Goal: Task Accomplishment & Management: Manage account settings

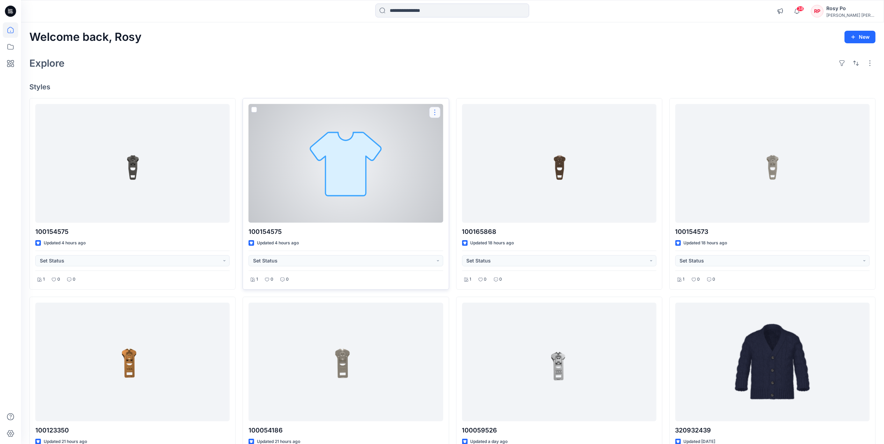
click at [433, 114] on button "button" at bounding box center [434, 112] width 11 height 11
click at [454, 127] on button "Edit" at bounding box center [468, 129] width 75 height 13
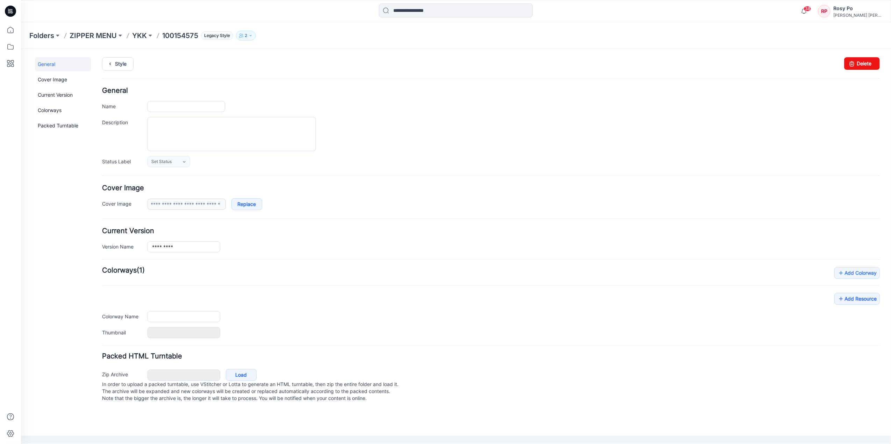
type input "*********"
type input "********"
type input "**********"
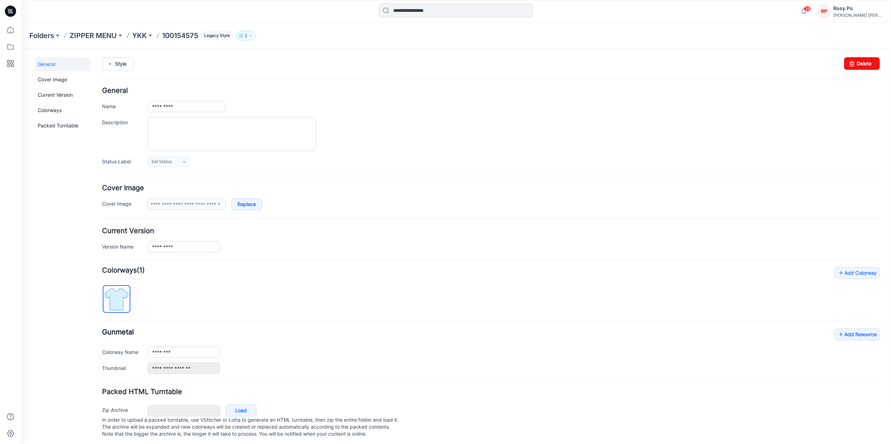
click at [877, 61] on div "General Cover Image Current Version Colorways Packed Turntable Style Changes Sa…" at bounding box center [456, 248] width 870 height 398
click at [865, 61] on link "Delete" at bounding box center [862, 63] width 36 height 13
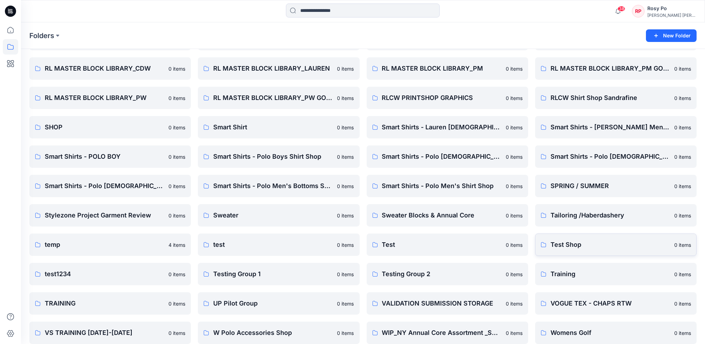
scroll to position [791, 0]
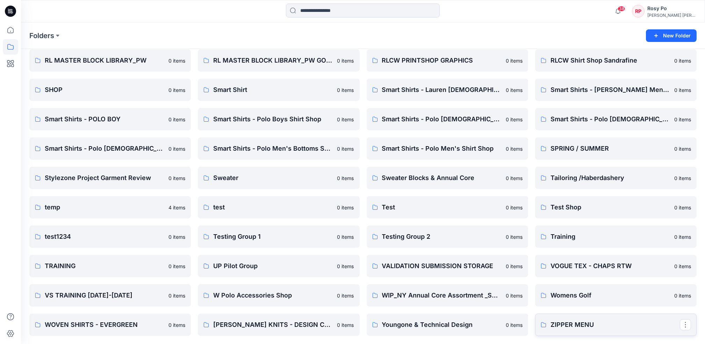
click at [591, 322] on p "ZIPPER MENU" at bounding box center [614, 325] width 129 height 10
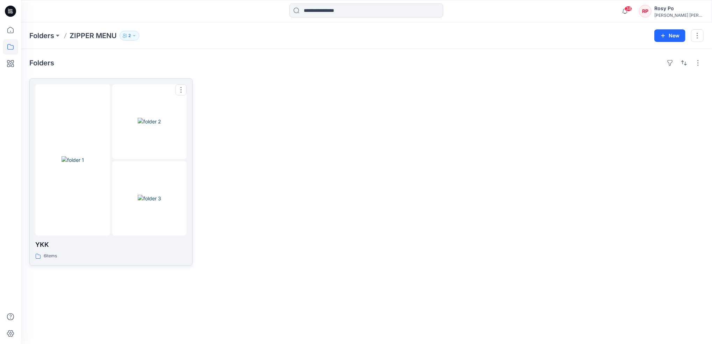
click at [107, 135] on div at bounding box center [72, 159] width 75 height 151
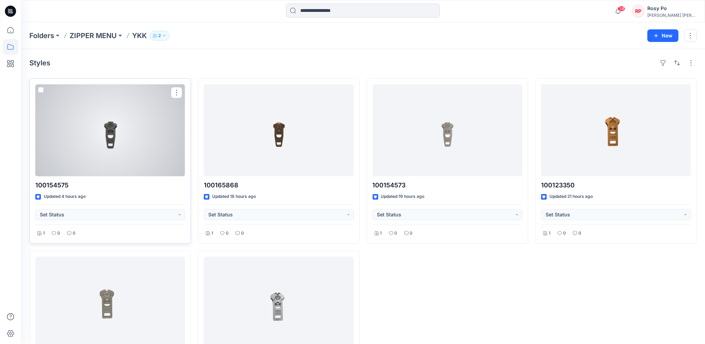
click at [126, 161] on div at bounding box center [110, 130] width 150 height 92
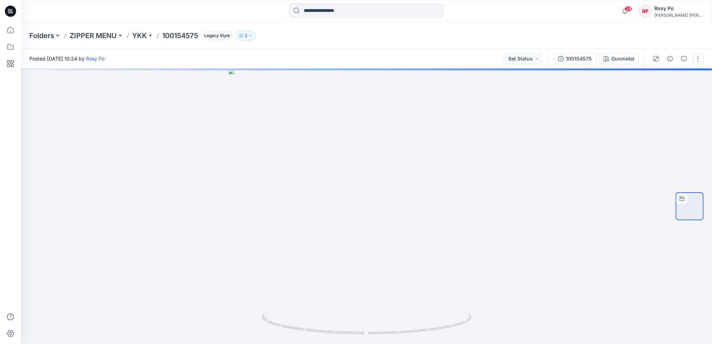
click at [700, 61] on button "button" at bounding box center [697, 58] width 11 height 11
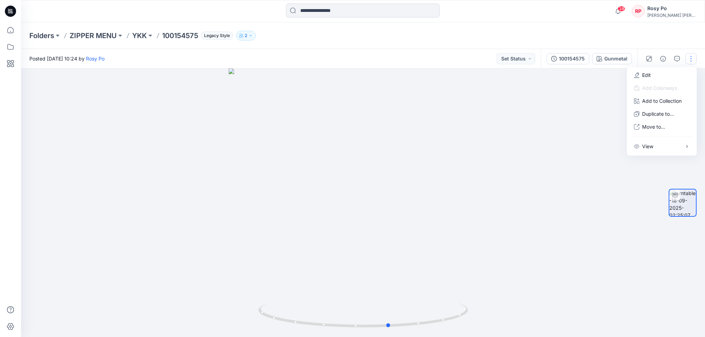
drag, startPoint x: 408, startPoint y: 329, endPoint x: 225, endPoint y: 323, distance: 183.6
click at [225, 323] on div at bounding box center [363, 202] width 684 height 268
click at [698, 57] on button "button" at bounding box center [697, 58] width 11 height 11
click at [661, 77] on button "Edit" at bounding box center [662, 74] width 64 height 13
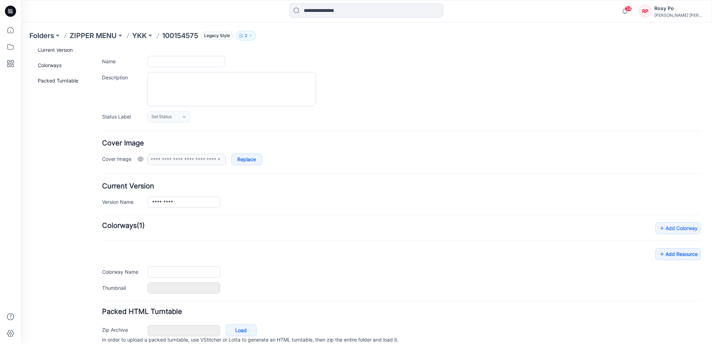
scroll to position [75, 0]
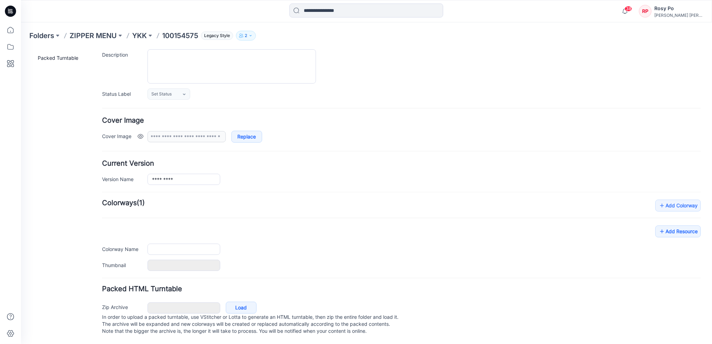
type input "*********"
type input "********"
type input "**********"
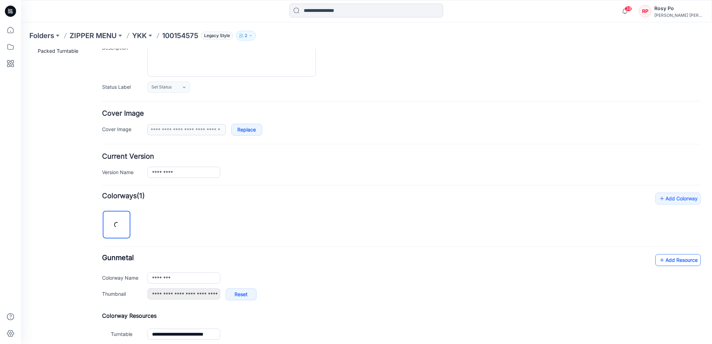
click at [688, 260] on link "Add Resource" at bounding box center [677, 260] width 45 height 12
click at [679, 257] on link "Add Resource" at bounding box center [677, 260] width 45 height 12
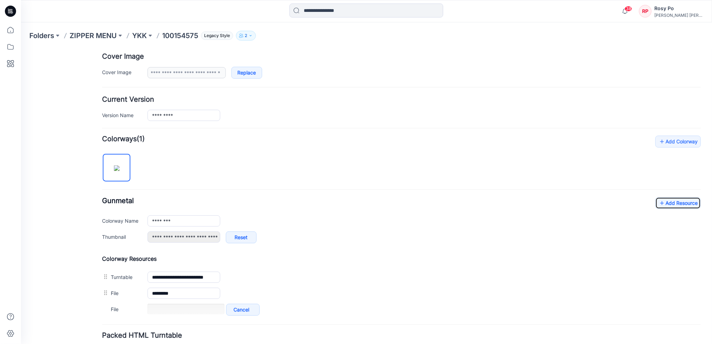
scroll to position [168, 0]
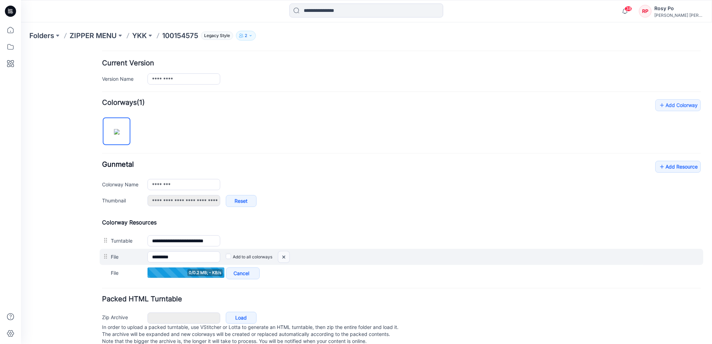
click at [285, 257] on img at bounding box center [283, 257] width 11 height 12
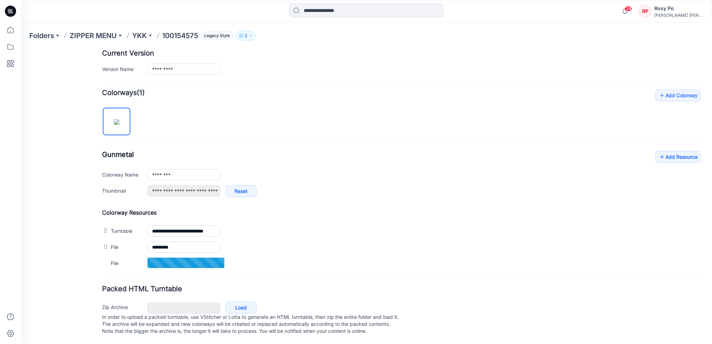
scroll to position [186, 0]
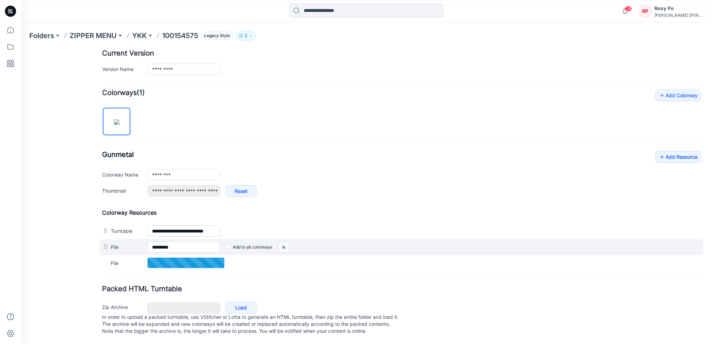
click at [282, 242] on img at bounding box center [283, 247] width 11 height 12
drag, startPoint x: 288, startPoint y: 238, endPoint x: 425, endPoint y: 91, distance: 201.5
click at [288, 241] on img at bounding box center [283, 247] width 11 height 12
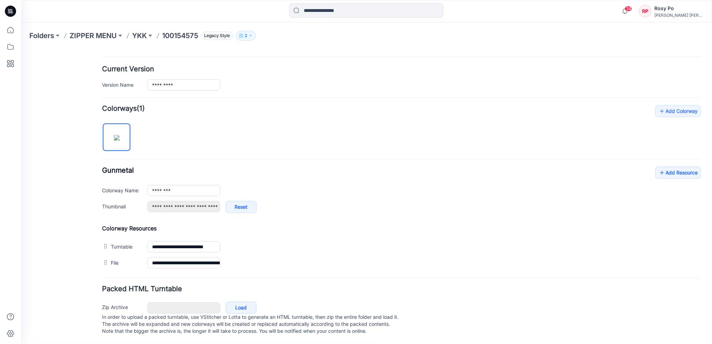
scroll to position [0, 0]
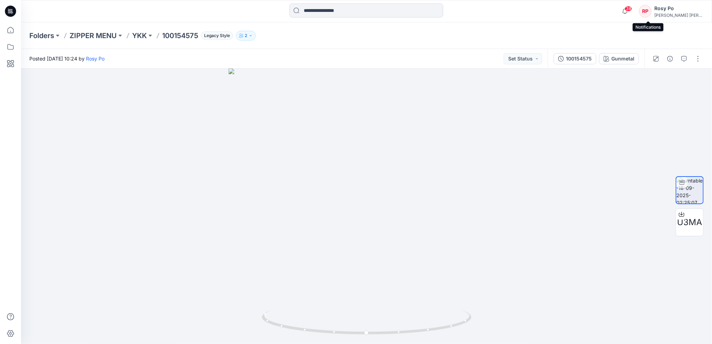
click at [632, 9] on span "38" at bounding box center [628, 9] width 8 height 6
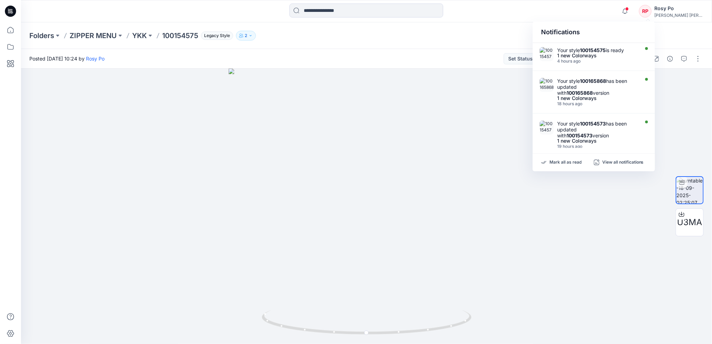
click at [572, 157] on div "Mark all as read View all notifications" at bounding box center [594, 162] width 122 height 17
click at [573, 162] on p "Mark all as read" at bounding box center [565, 162] width 32 height 6
click at [685, 106] on div at bounding box center [366, 205] width 691 height 275
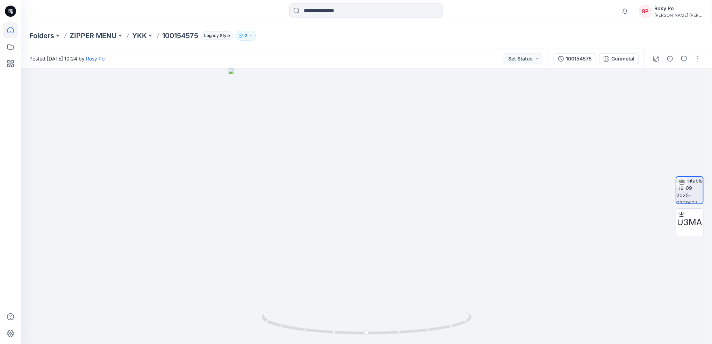
click at [15, 26] on icon at bounding box center [10, 29] width 15 height 15
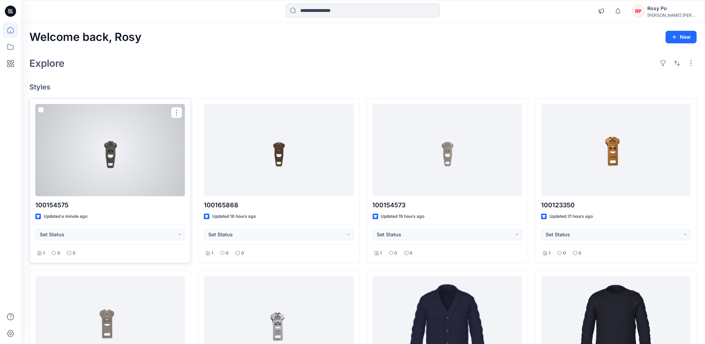
click at [140, 187] on div at bounding box center [110, 150] width 150 height 92
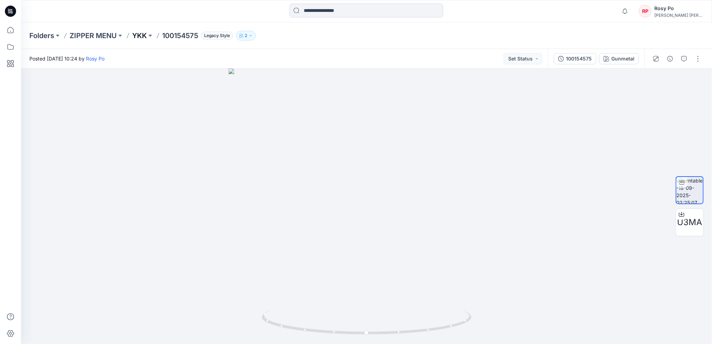
click at [140, 34] on p "YKK" at bounding box center [139, 36] width 15 height 10
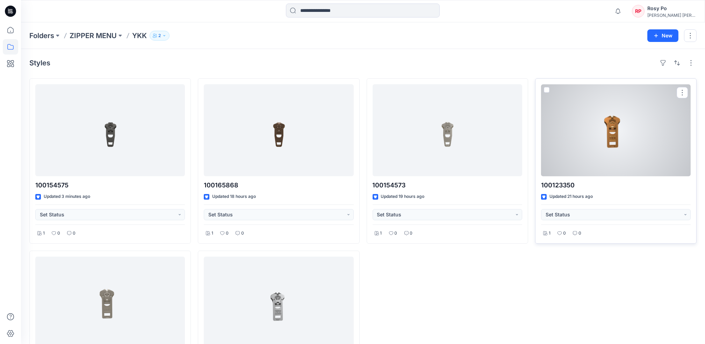
click at [623, 139] on div at bounding box center [616, 130] width 150 height 92
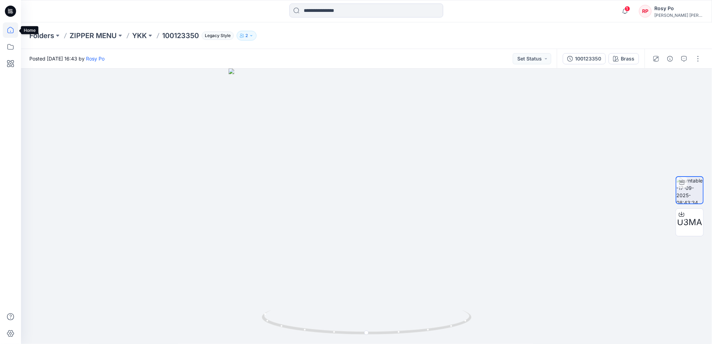
click at [8, 31] on icon at bounding box center [10, 29] width 15 height 15
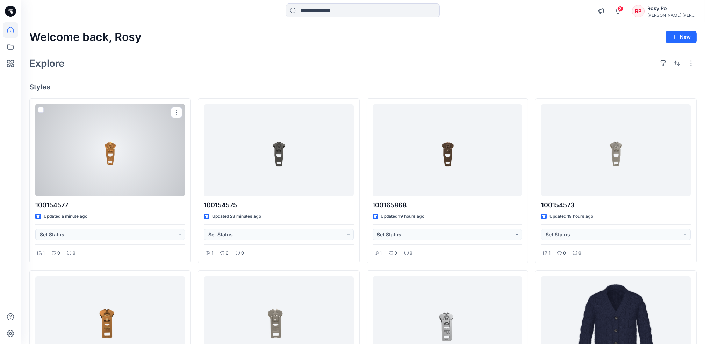
click at [115, 163] on div at bounding box center [110, 150] width 150 height 92
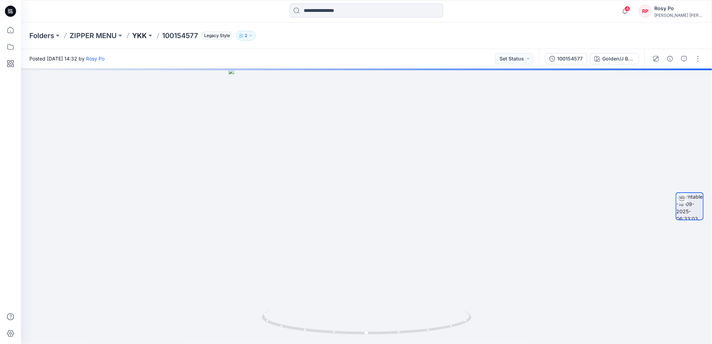
click at [143, 37] on p "YKK" at bounding box center [139, 36] width 15 height 10
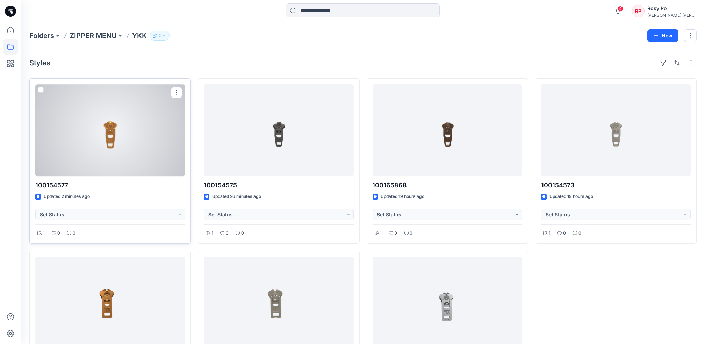
click at [125, 149] on div at bounding box center [110, 130] width 150 height 92
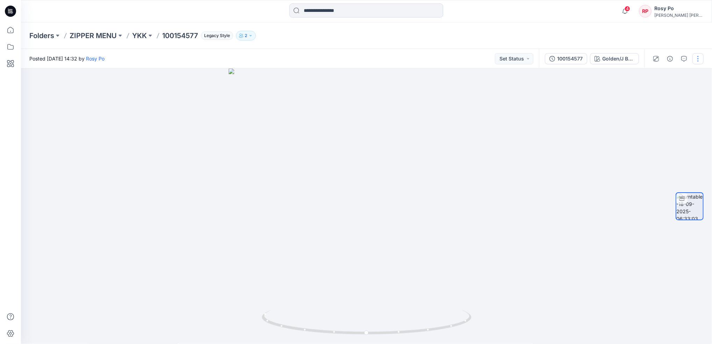
click at [697, 53] on button "button" at bounding box center [697, 58] width 11 height 11
click at [677, 77] on button "Edit" at bounding box center [662, 74] width 64 height 13
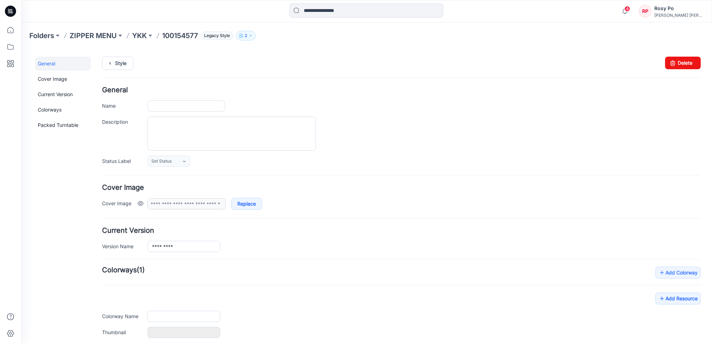
type input "*********"
type input "**********"
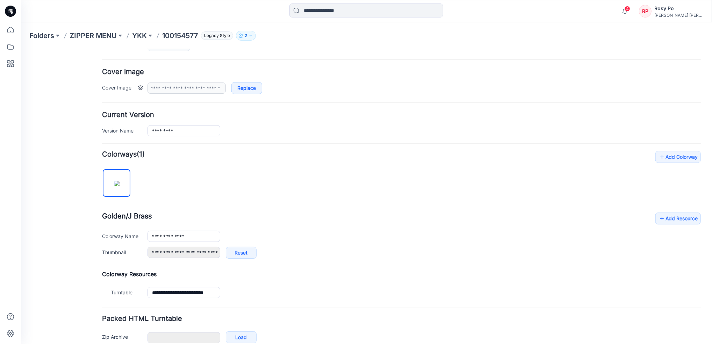
scroll to position [153, 0]
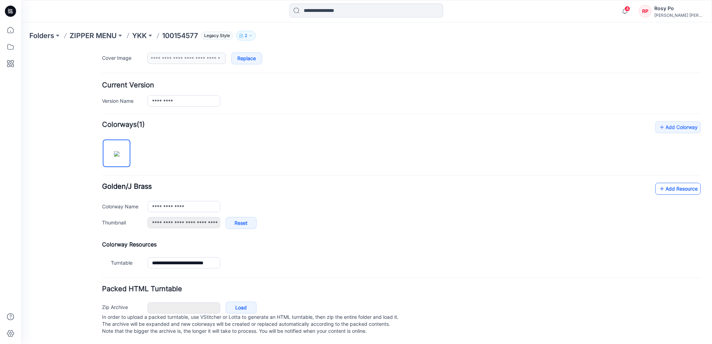
click at [672, 182] on link "Add Resource" at bounding box center [677, 188] width 45 height 12
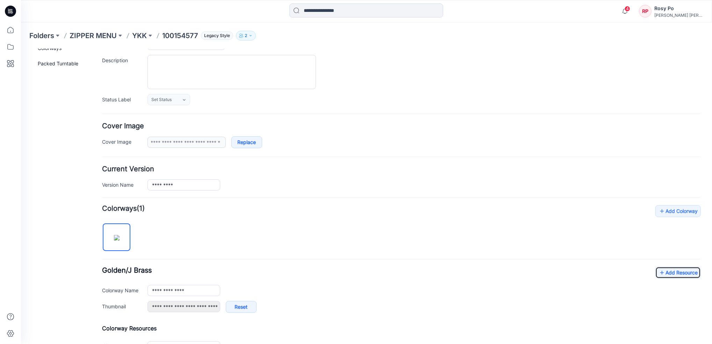
scroll to position [0, 0]
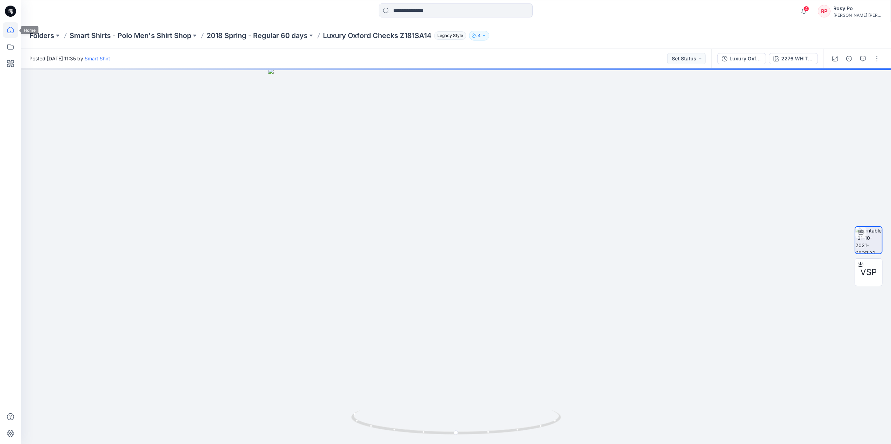
click at [6, 32] on icon at bounding box center [10, 29] width 15 height 15
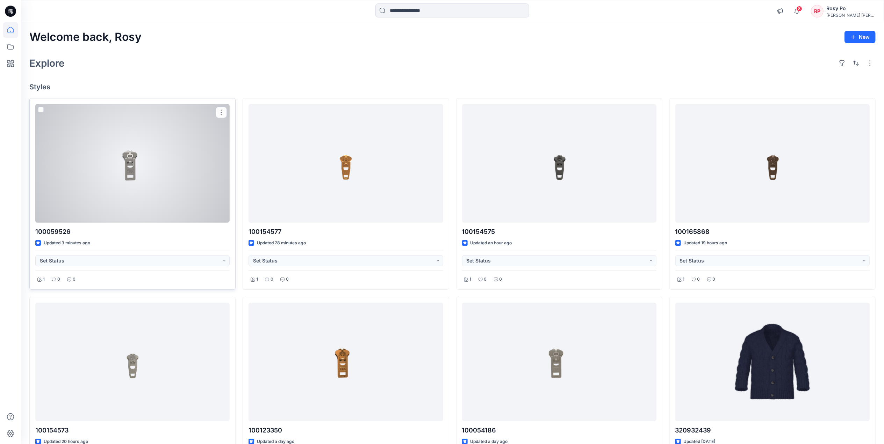
click at [131, 216] on div at bounding box center [132, 163] width 194 height 119
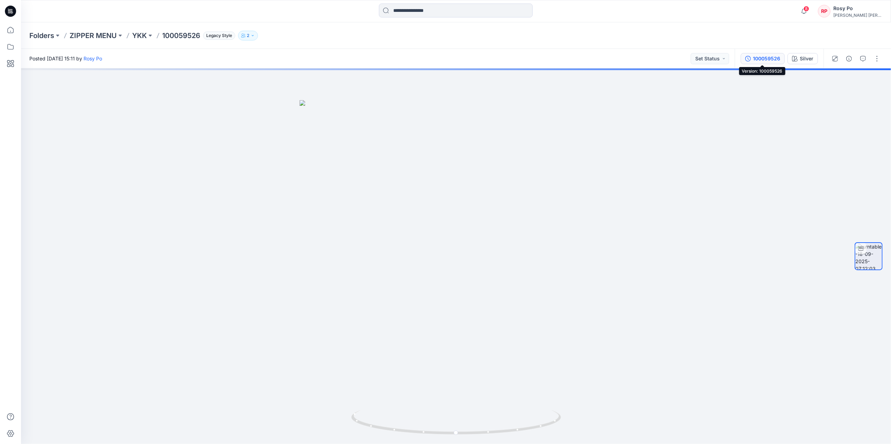
click at [765, 55] on div "100059526" at bounding box center [766, 59] width 27 height 8
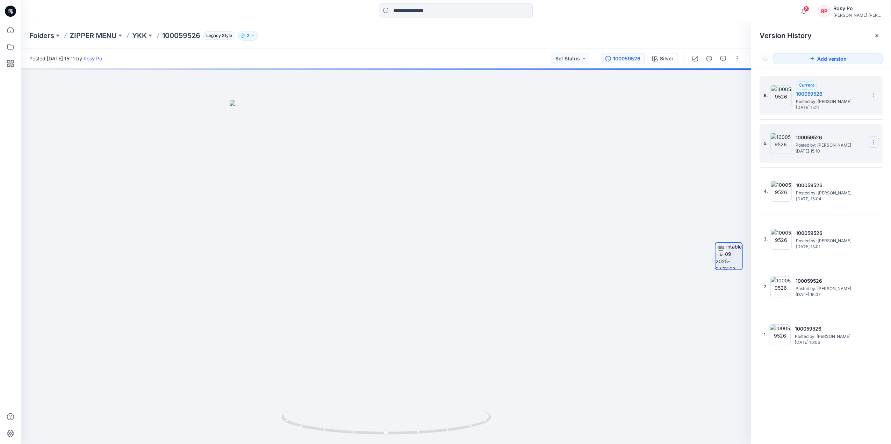
click at [876, 145] on icon at bounding box center [874, 143] width 6 height 6
click at [830, 204] on span "Delete Version" at bounding box center [825, 201] width 33 height 8
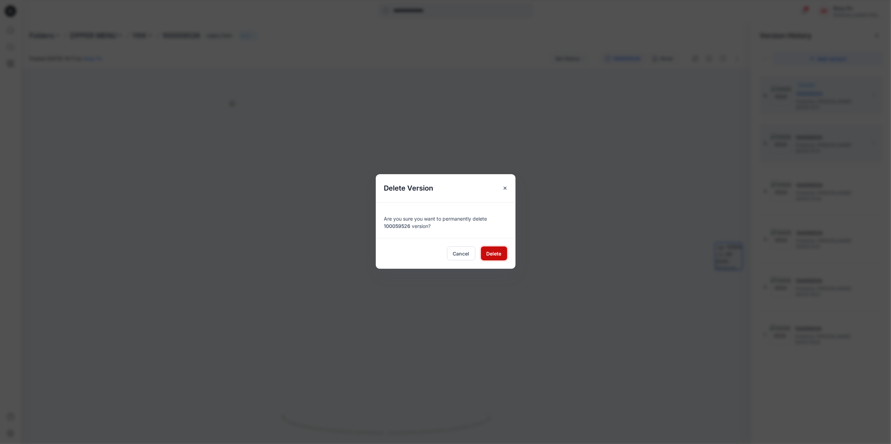
click at [491, 251] on span "Delete" at bounding box center [493, 253] width 15 height 7
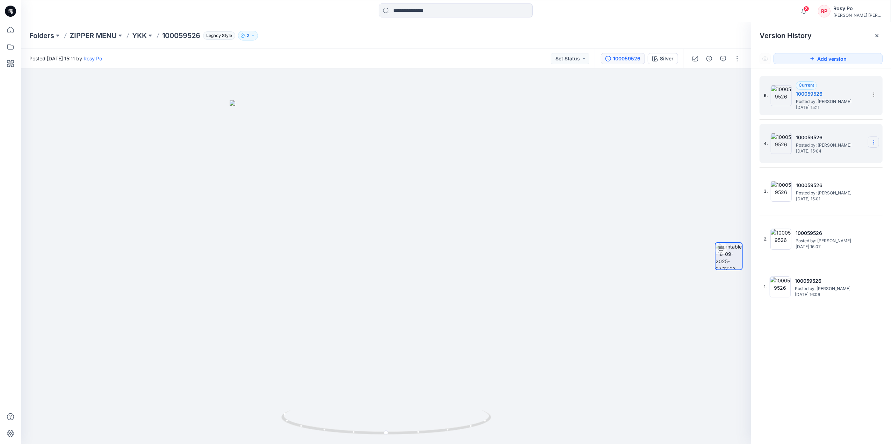
click at [877, 144] on section at bounding box center [873, 142] width 11 height 11
click at [846, 200] on div "Delete Version" at bounding box center [836, 202] width 81 height 14
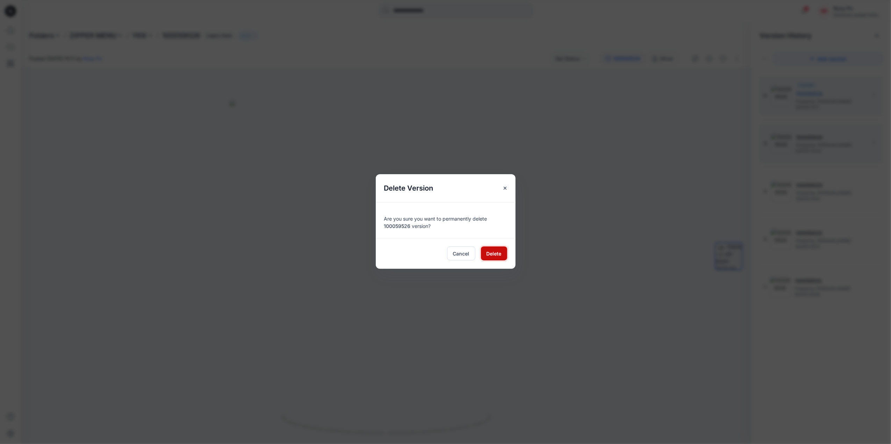
click at [501, 248] on button "Delete" at bounding box center [494, 254] width 26 height 14
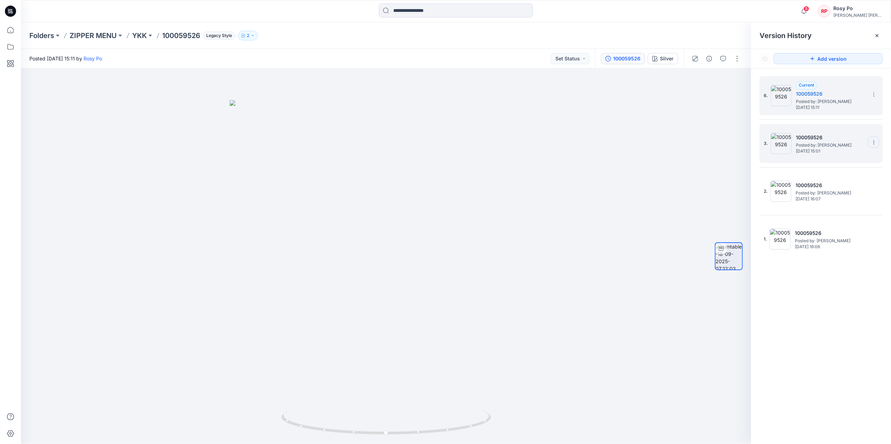
click at [871, 145] on icon at bounding box center [874, 143] width 6 height 6
click at [815, 200] on span "Delete Version" at bounding box center [825, 201] width 33 height 8
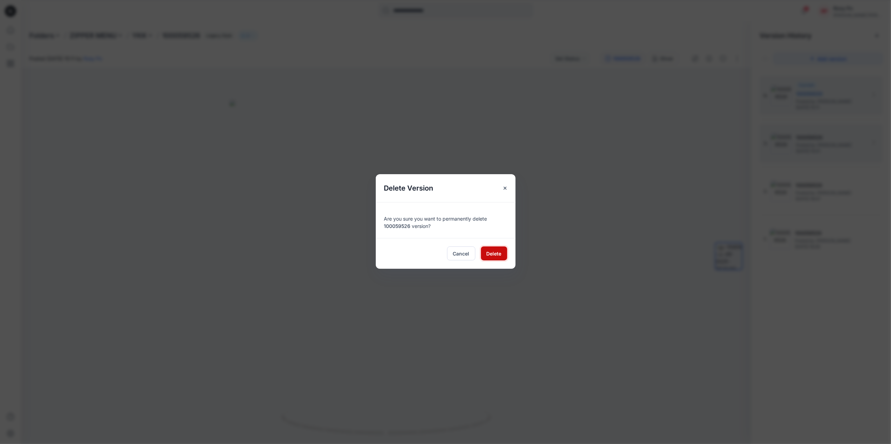
click at [503, 255] on button "Delete" at bounding box center [494, 254] width 26 height 14
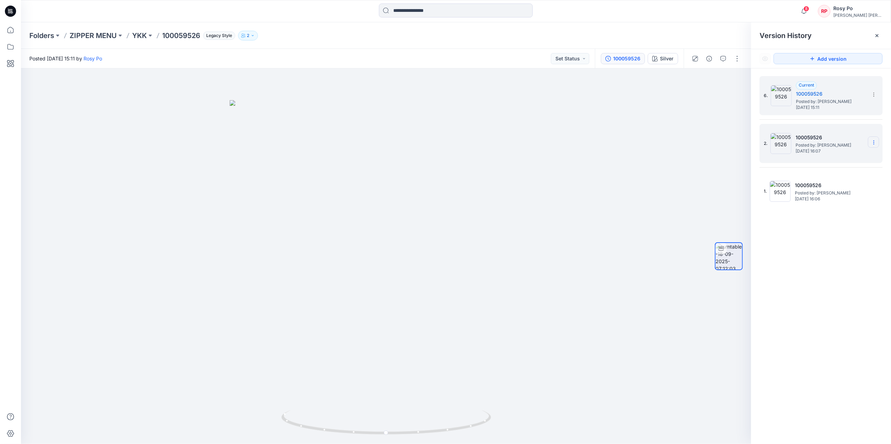
click at [876, 143] on icon at bounding box center [874, 143] width 6 height 6
click at [814, 203] on span "Delete Version" at bounding box center [825, 201] width 33 height 8
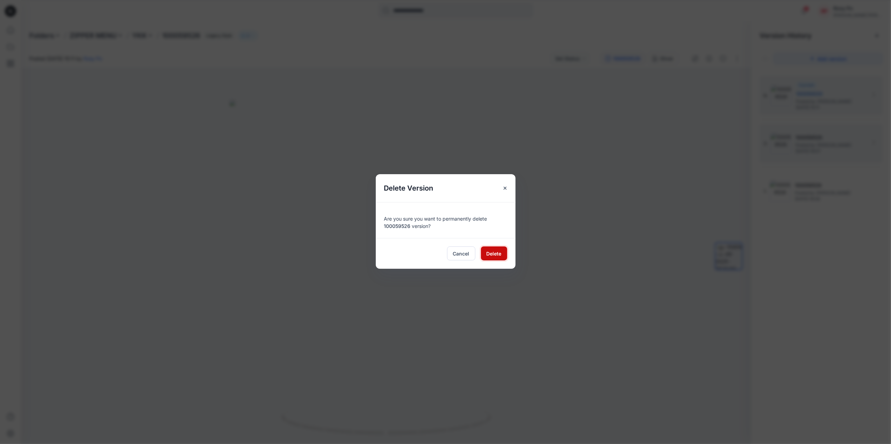
click at [497, 255] on span "Delete" at bounding box center [493, 253] width 15 height 7
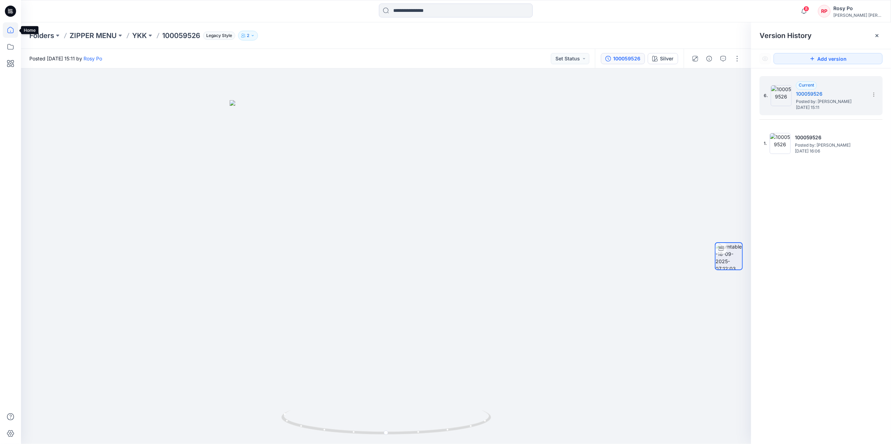
click at [16, 32] on icon at bounding box center [10, 29] width 15 height 15
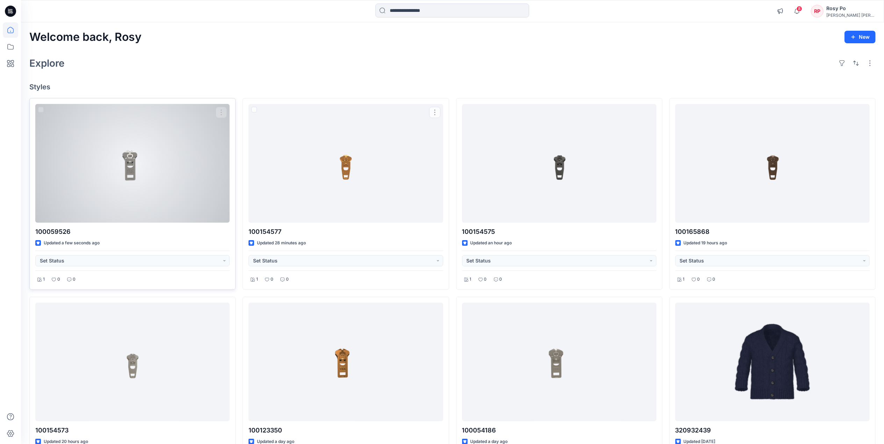
click at [145, 205] on div at bounding box center [132, 163] width 194 height 119
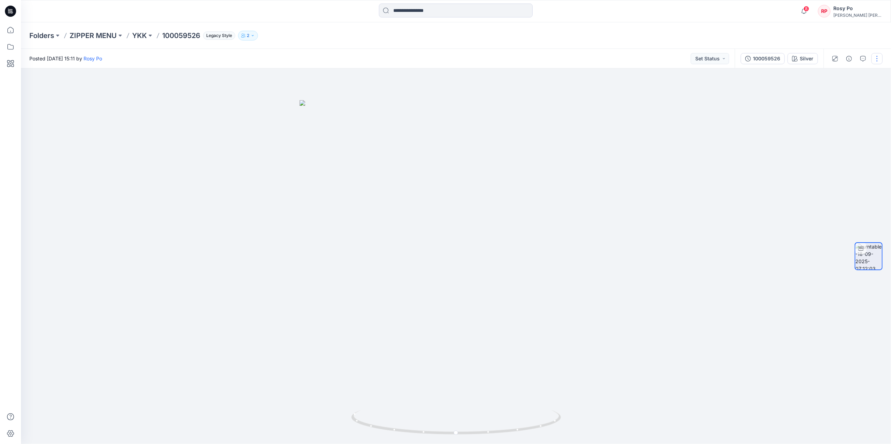
click at [877, 56] on button "button" at bounding box center [876, 58] width 11 height 11
click at [844, 73] on button "Edit" at bounding box center [847, 74] width 64 height 13
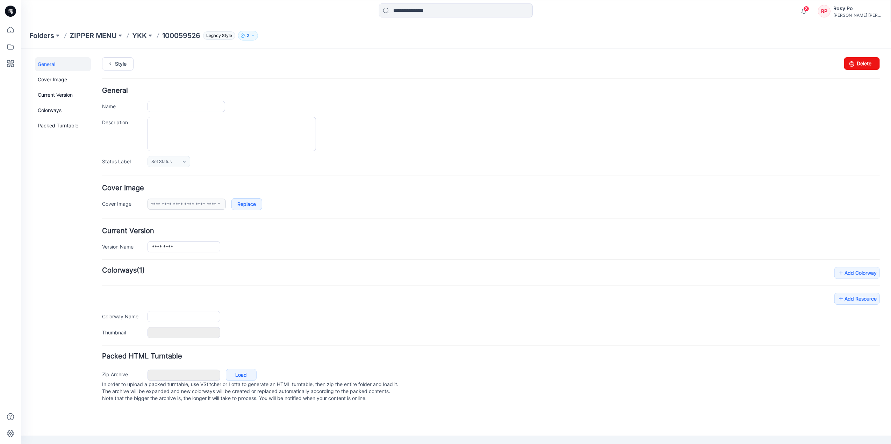
type input "*********"
type input "******"
type input "**********"
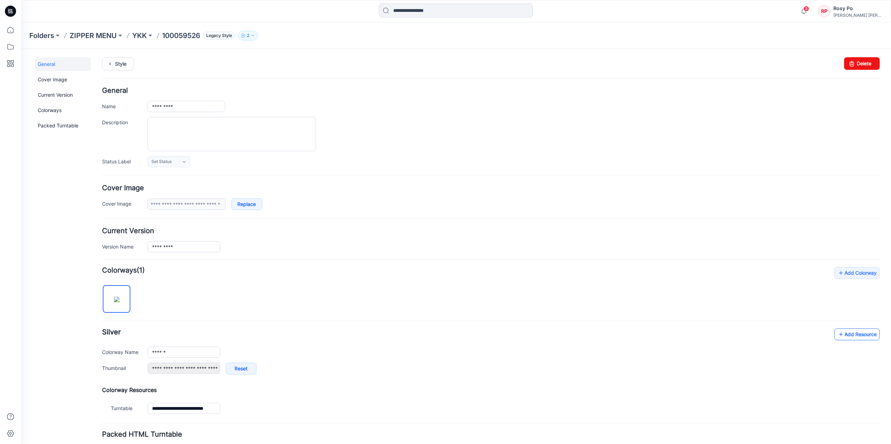
click at [848, 332] on link "Add Resource" at bounding box center [856, 334] width 45 height 12
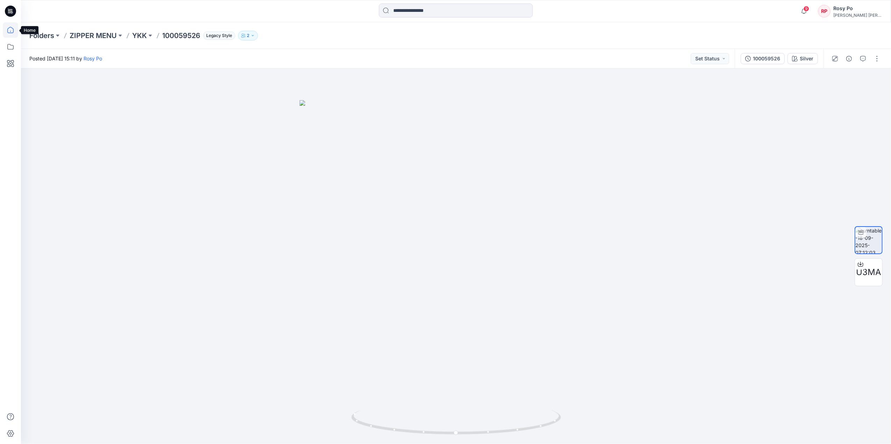
click at [9, 29] on icon at bounding box center [10, 29] width 15 height 15
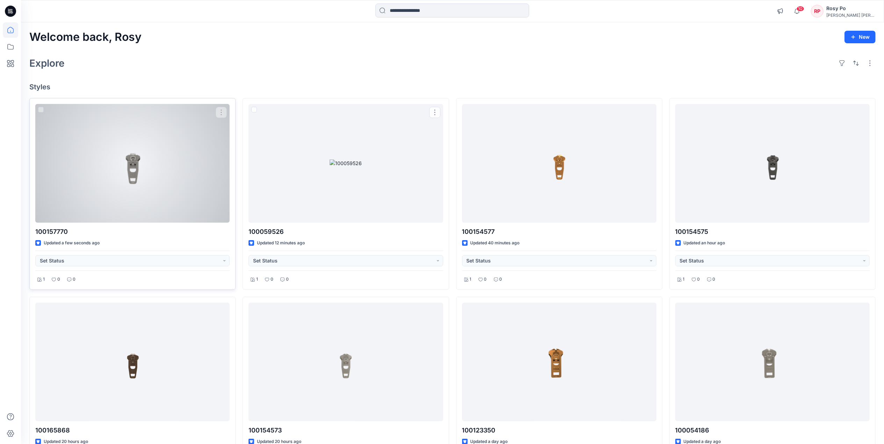
click at [106, 187] on div at bounding box center [132, 163] width 194 height 119
click at [118, 215] on div at bounding box center [132, 163] width 194 height 119
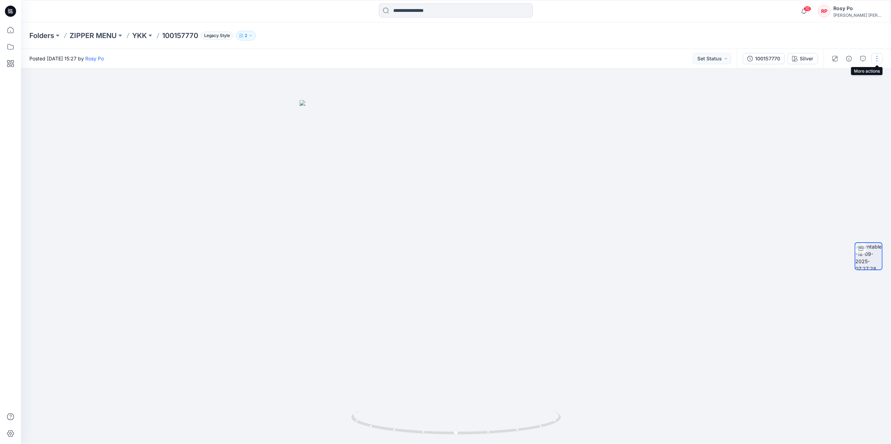
click at [878, 62] on button "button" at bounding box center [876, 58] width 11 height 11
click at [865, 77] on button "Edit" at bounding box center [847, 74] width 64 height 13
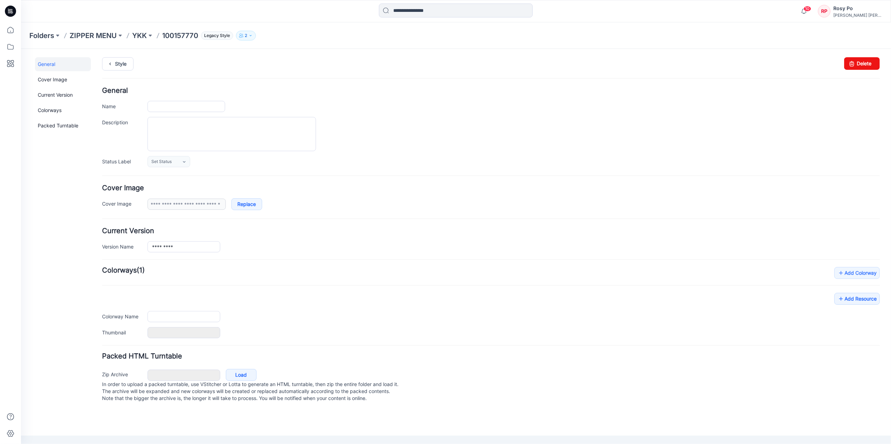
type input "*********"
type input "******"
type input "**********"
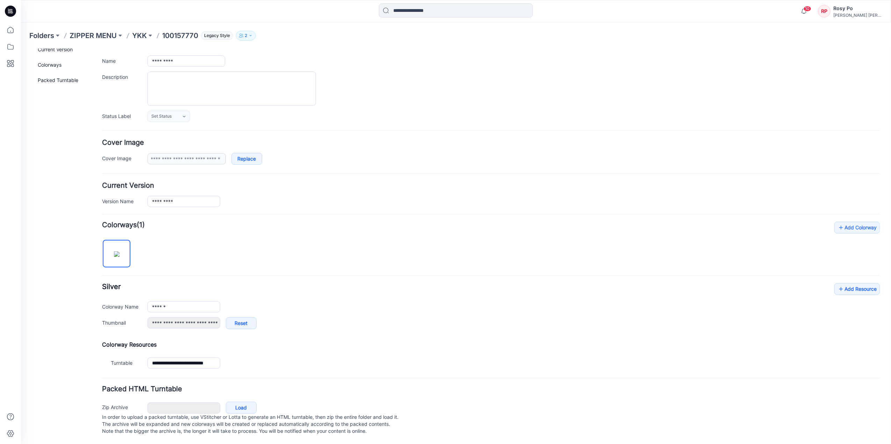
scroll to position [55, 0]
click at [856, 283] on link "Add Resource" at bounding box center [856, 289] width 45 height 12
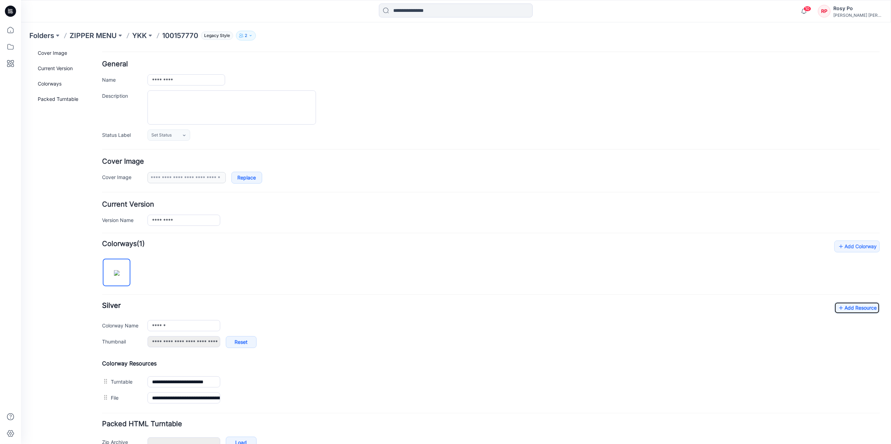
scroll to position [0, 0]
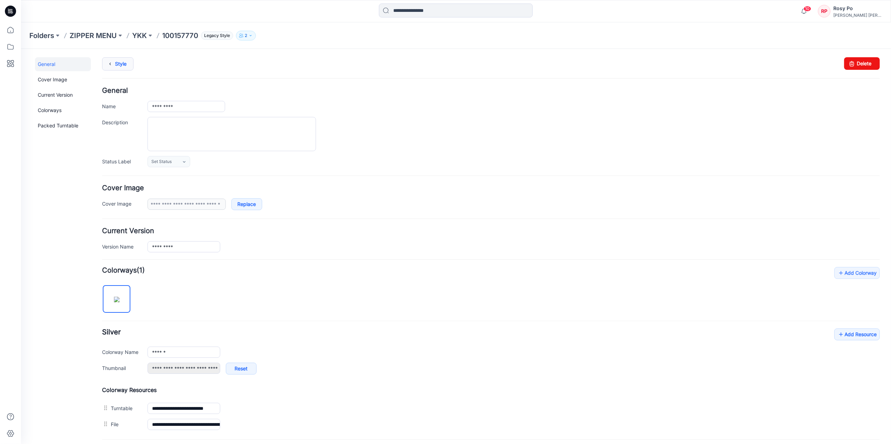
click at [117, 66] on link "Style" at bounding box center [117, 63] width 31 height 13
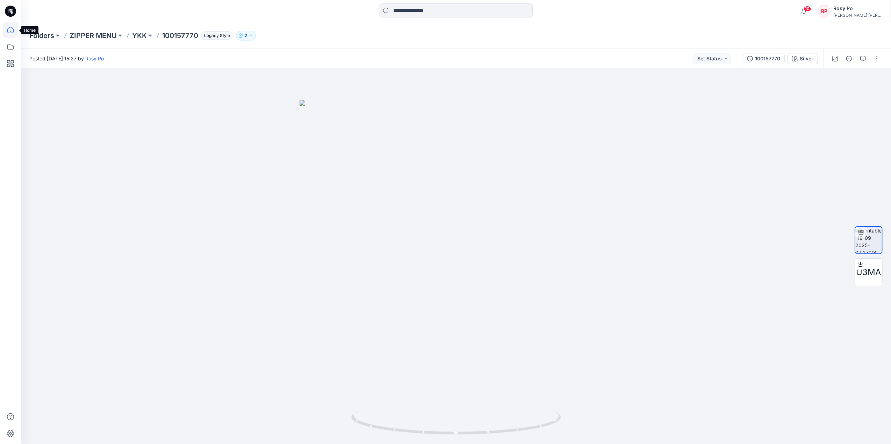
click at [12, 30] on icon at bounding box center [10, 29] width 15 height 15
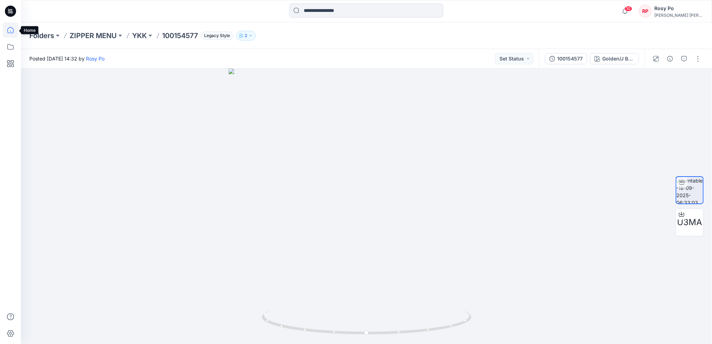
click at [8, 35] on icon at bounding box center [10, 29] width 15 height 15
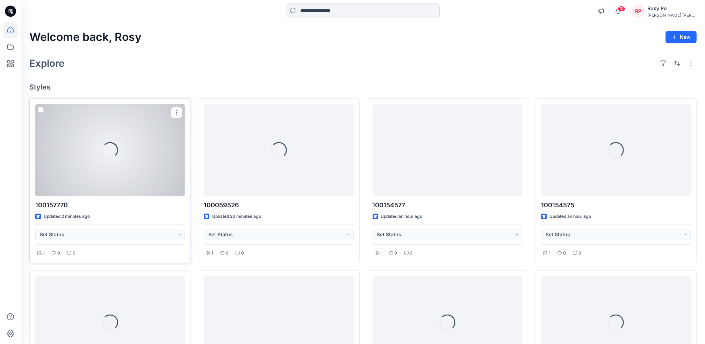
click at [132, 160] on div "Loading..." at bounding box center [110, 150] width 150 height 92
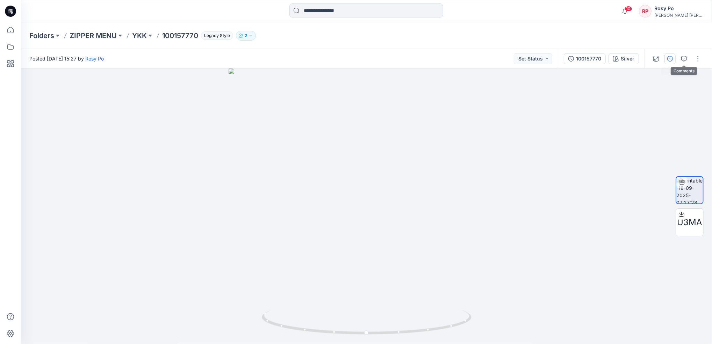
click at [672, 60] on icon "button" at bounding box center [670, 59] width 6 height 6
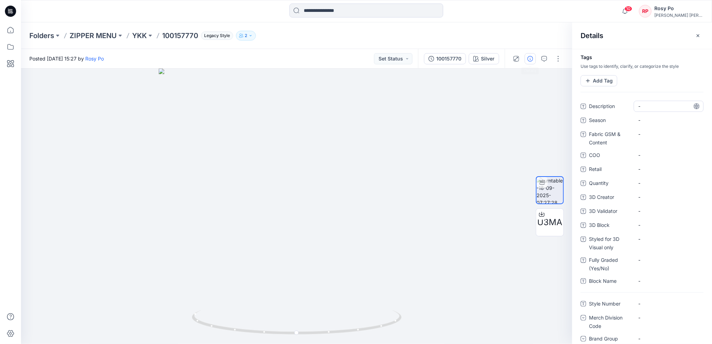
click at [648, 106] on span "-" at bounding box center [668, 105] width 61 height 7
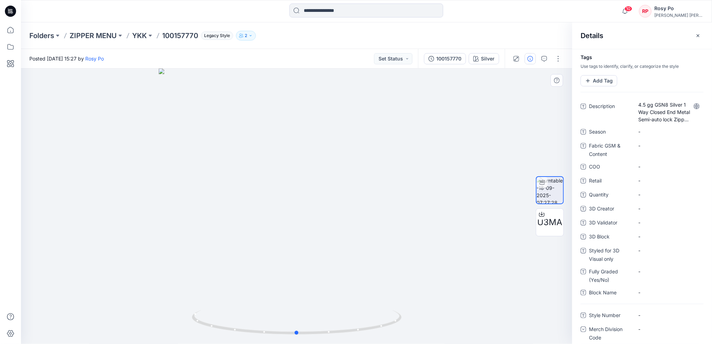
click at [466, 128] on div at bounding box center [296, 205] width 551 height 275
click at [140, 35] on p "YKK" at bounding box center [139, 36] width 15 height 10
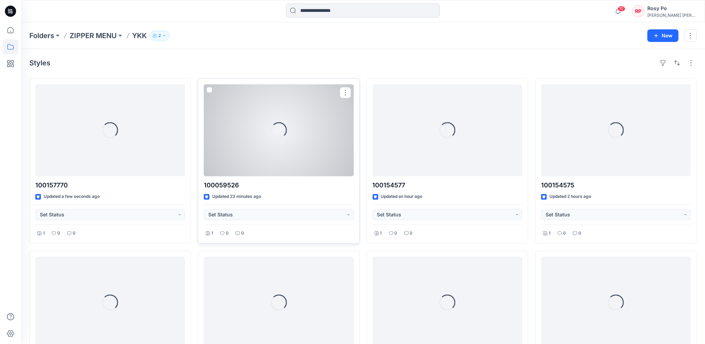
click at [252, 128] on div "Loading..." at bounding box center [279, 130] width 150 height 92
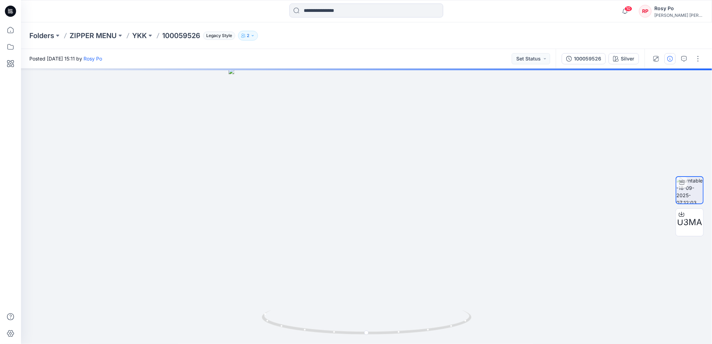
click at [670, 62] on button "button" at bounding box center [669, 58] width 11 height 11
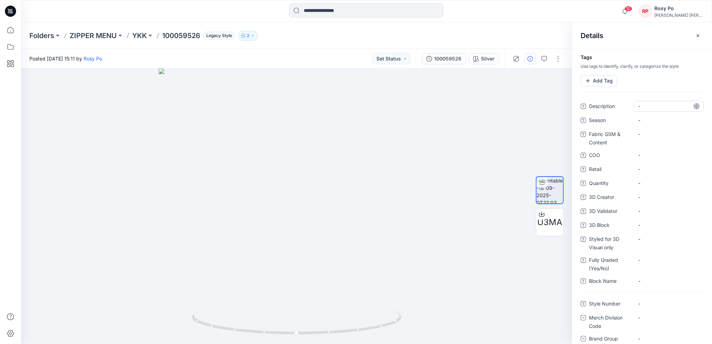
click at [661, 108] on span "-" at bounding box center [668, 105] width 61 height 7
type textarea "**********"
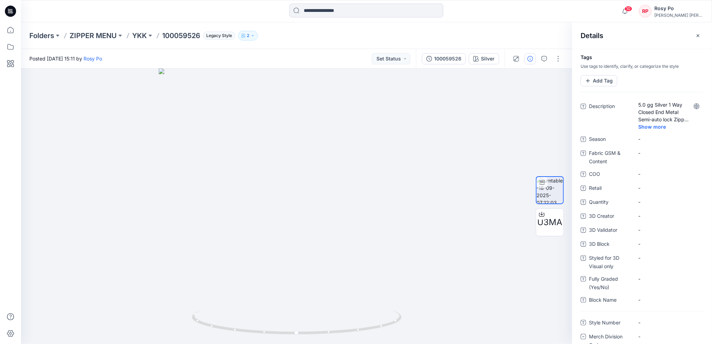
click at [551, 35] on div "Folders ZIPPER MENU YKK 100059526 Legacy Style 2" at bounding box center [339, 36] width 620 height 10
click at [138, 35] on p "YKK" at bounding box center [139, 36] width 15 height 10
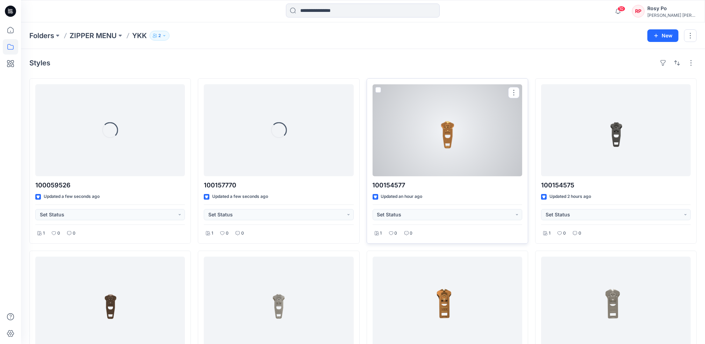
click at [416, 143] on div at bounding box center [448, 130] width 150 height 92
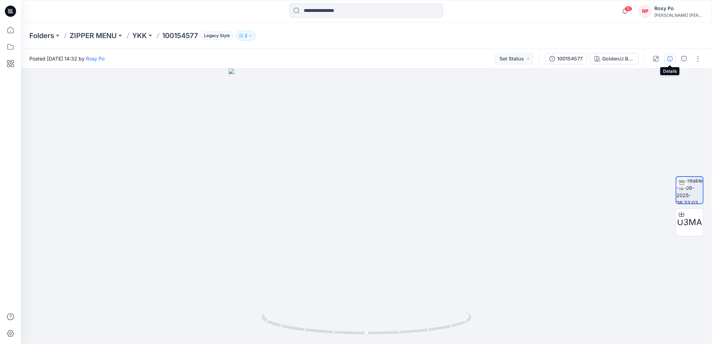
click at [673, 59] on button "button" at bounding box center [669, 58] width 11 height 11
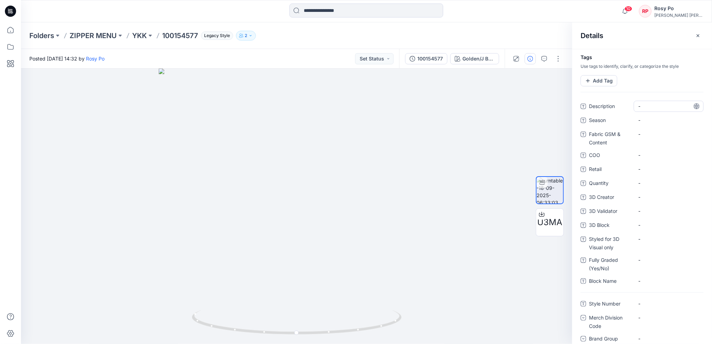
click at [649, 107] on span "-" at bounding box center [668, 105] width 61 height 7
type textarea "**********"
click at [542, 35] on div "Folders ZIPPER MENU YKK 100154577 Legacy Style 2" at bounding box center [339, 36] width 620 height 10
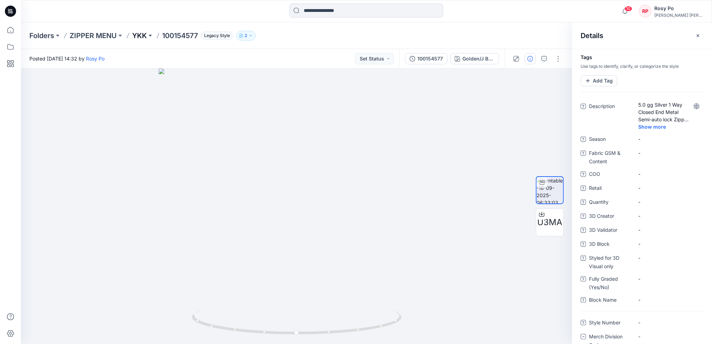
click at [144, 37] on p "YKK" at bounding box center [139, 36] width 15 height 10
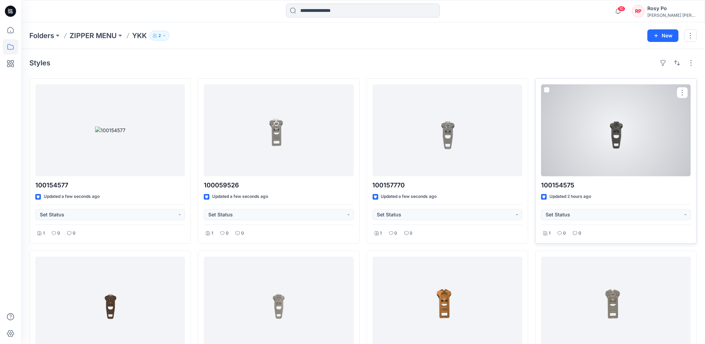
click at [622, 134] on div at bounding box center [616, 130] width 150 height 92
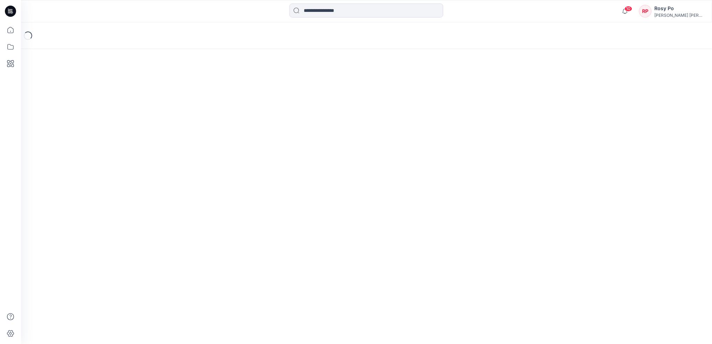
drag, startPoint x: 622, startPoint y: 134, endPoint x: 500, endPoint y: 93, distance: 128.6
click at [621, 134] on div "Loading..." at bounding box center [366, 182] width 691 height 321
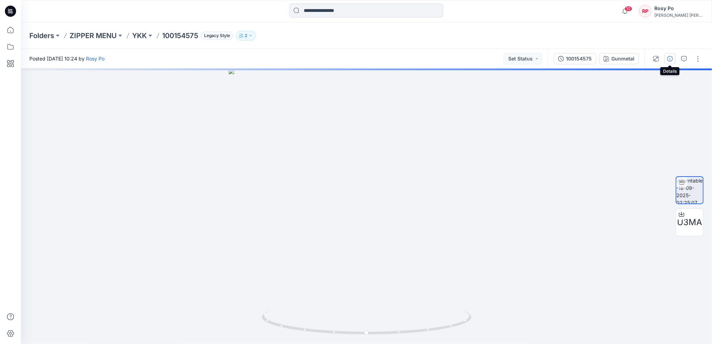
click at [671, 60] on icon "button" at bounding box center [670, 59] width 6 height 6
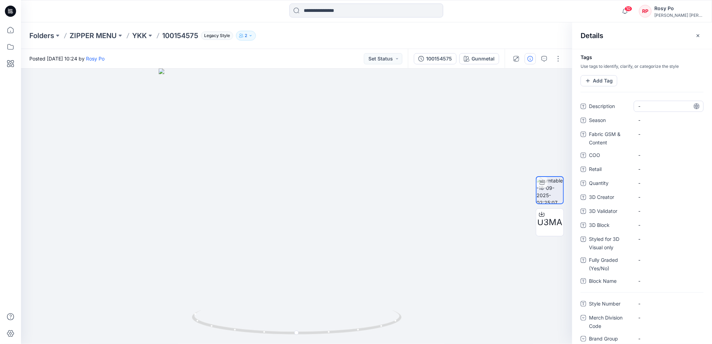
click at [658, 105] on span "-" at bounding box center [668, 105] width 61 height 7
type textarea "**********"
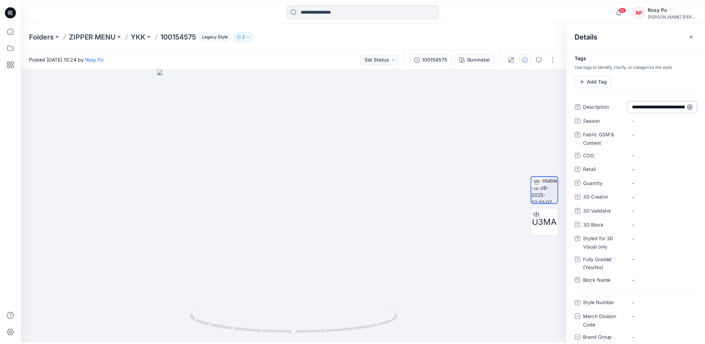
scroll to position [41, 0]
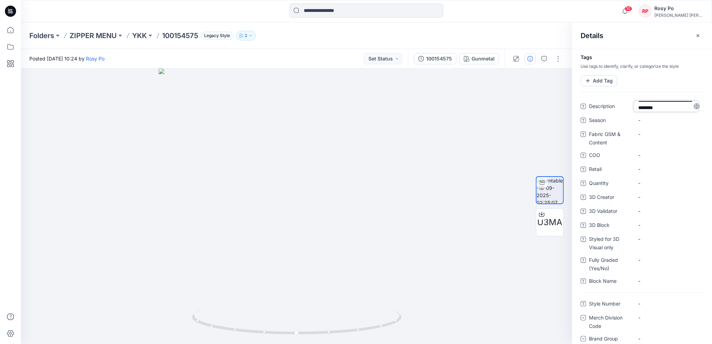
click at [393, 39] on div "Folders ZIPPER MENU YKK 100154575 Legacy Style 2" at bounding box center [339, 36] width 620 height 10
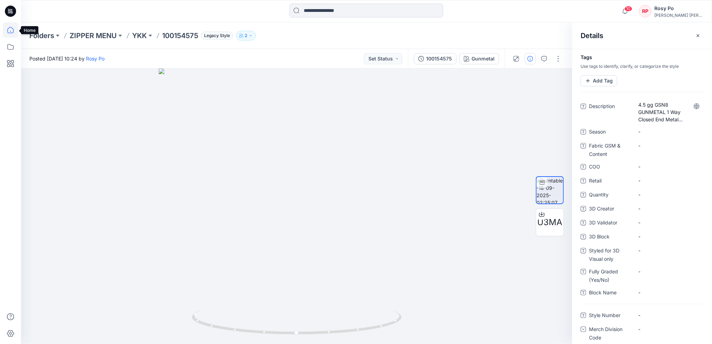
click at [12, 24] on icon at bounding box center [10, 29] width 15 height 15
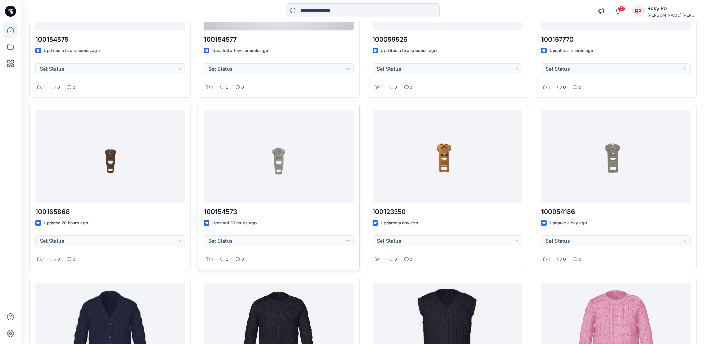
scroll to position [186, 0]
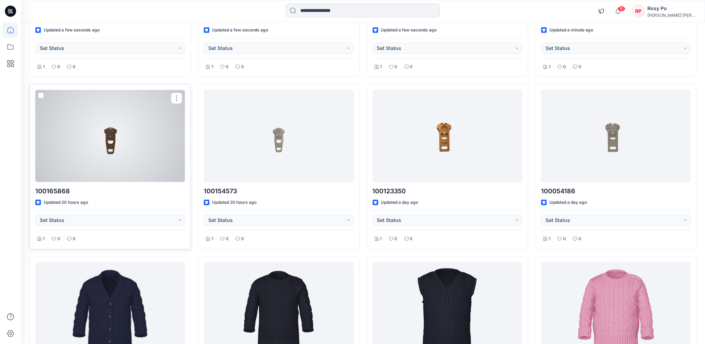
click at [132, 149] on div at bounding box center [110, 136] width 150 height 92
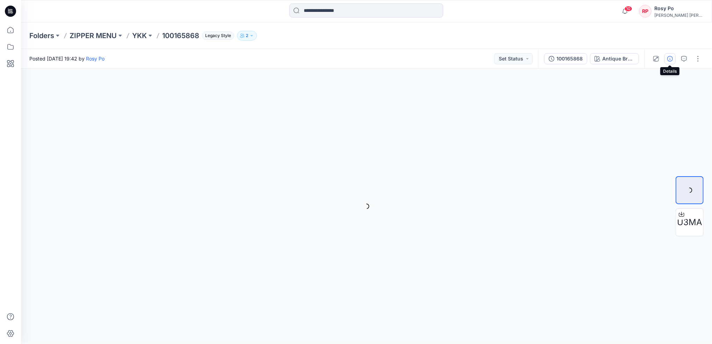
click at [672, 61] on icon "button" at bounding box center [670, 59] width 6 height 6
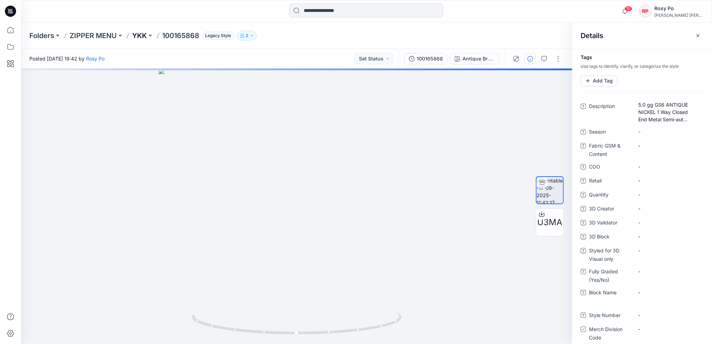
click at [143, 37] on p "YKK" at bounding box center [139, 36] width 15 height 10
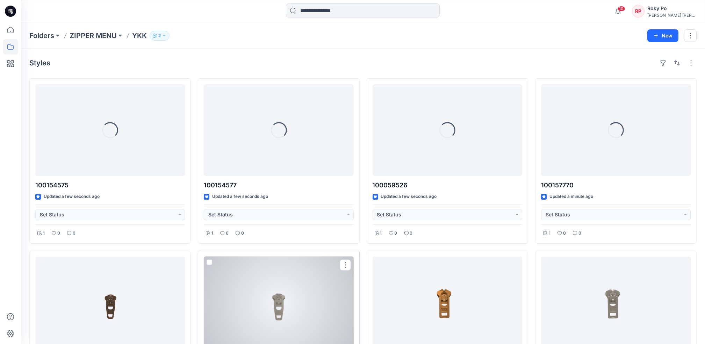
click at [284, 287] on div at bounding box center [279, 302] width 150 height 92
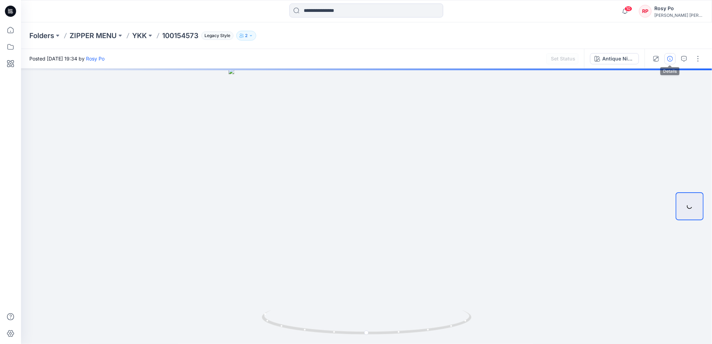
click at [668, 55] on button "button" at bounding box center [669, 58] width 11 height 11
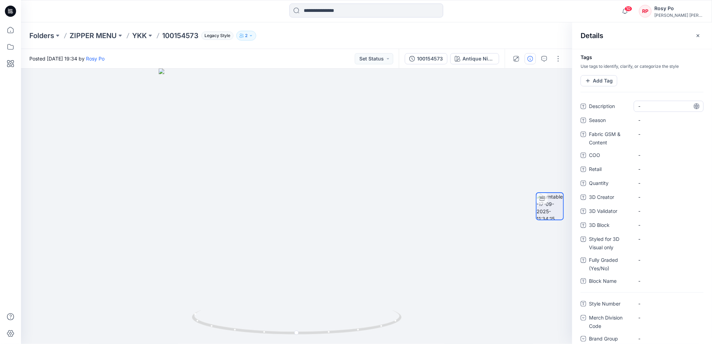
click at [670, 111] on div "-" at bounding box center [669, 106] width 70 height 11
type textarea "**********"
click at [655, 106] on span "-" at bounding box center [668, 105] width 61 height 7
type textarea "**********"
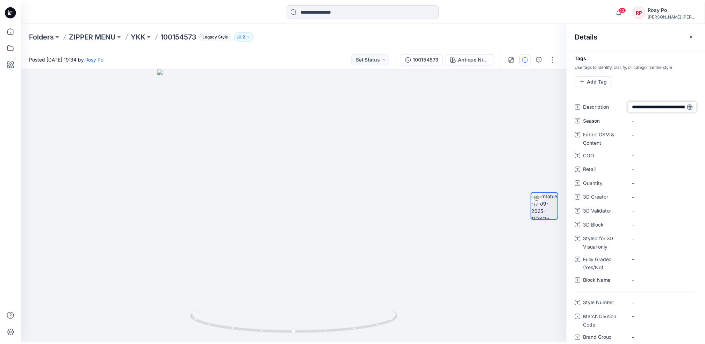
scroll to position [49, 0]
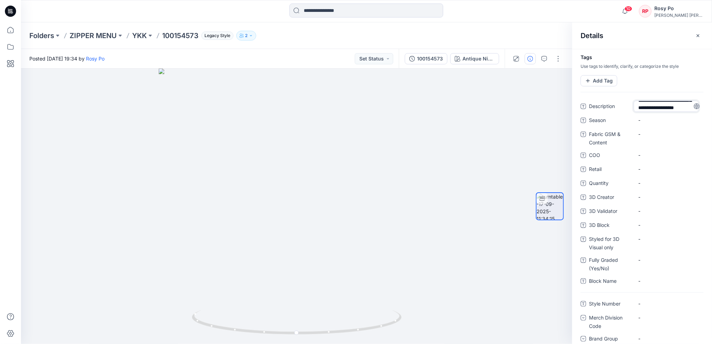
click at [667, 88] on div at bounding box center [642, 92] width 140 height 12
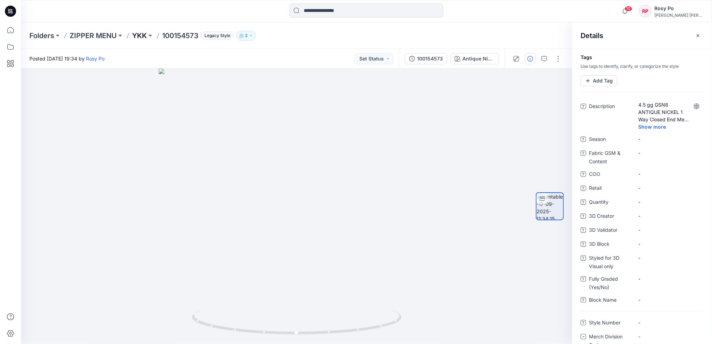
click at [133, 35] on p "YKK" at bounding box center [139, 36] width 15 height 10
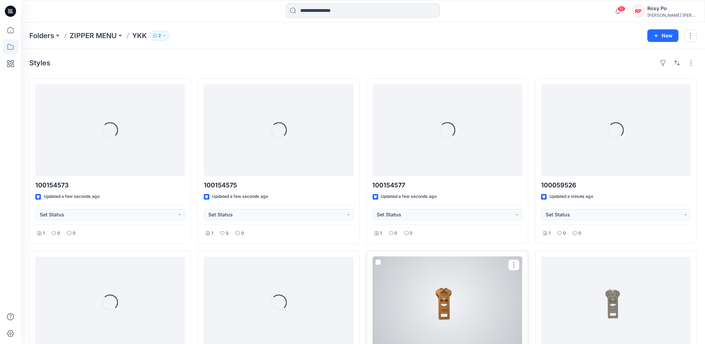
scroll to position [80, 0]
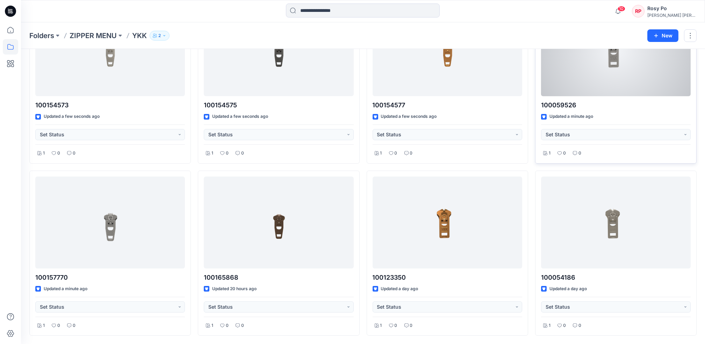
click at [636, 83] on div at bounding box center [616, 50] width 150 height 92
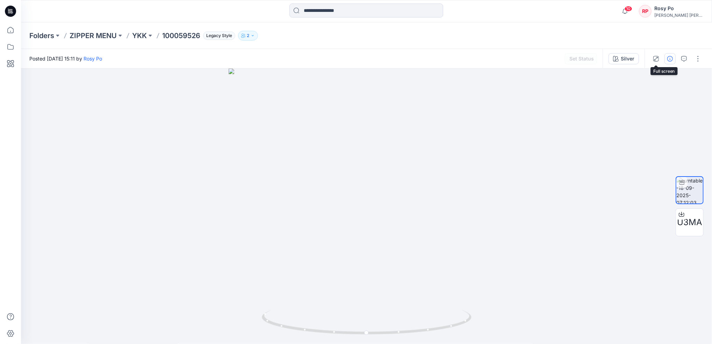
click at [668, 59] on icon "button" at bounding box center [670, 59] width 6 height 6
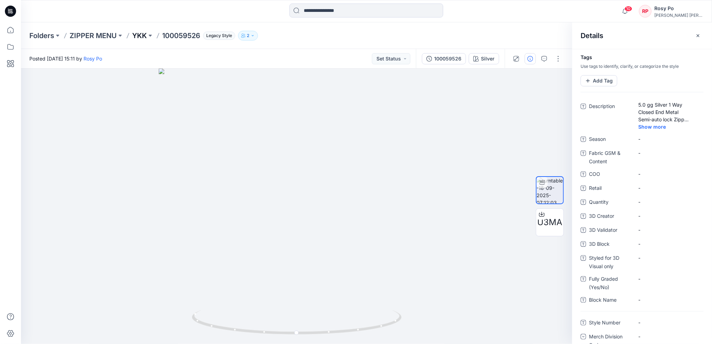
click at [141, 34] on p "YKK" at bounding box center [139, 36] width 15 height 10
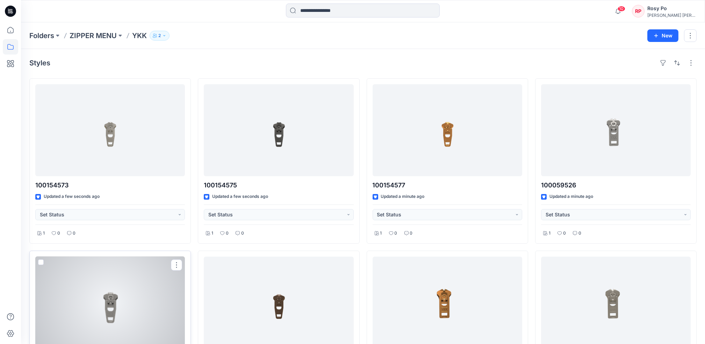
click at [97, 294] on div at bounding box center [110, 302] width 150 height 92
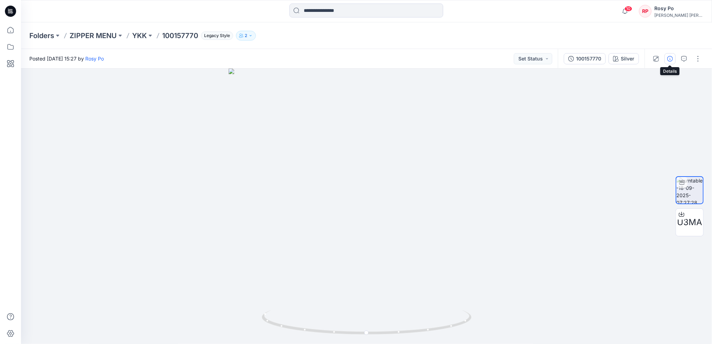
click at [673, 57] on button "button" at bounding box center [669, 58] width 11 height 11
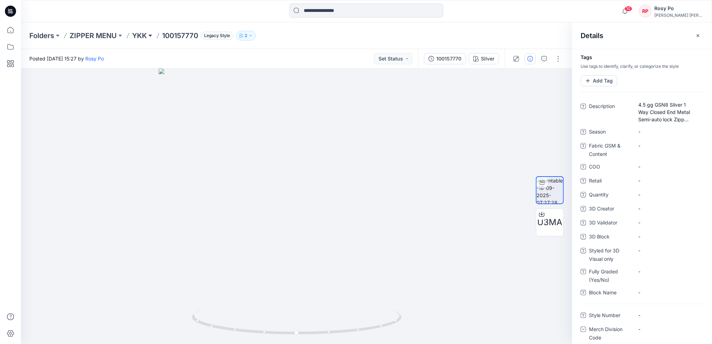
click at [149, 31] on button at bounding box center [150, 36] width 7 height 10
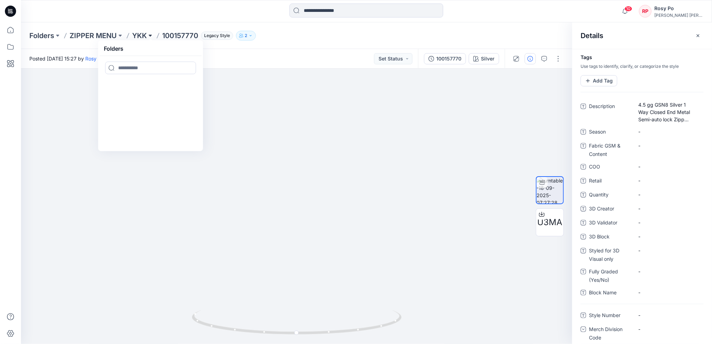
click at [149, 31] on button at bounding box center [150, 36] width 7 height 10
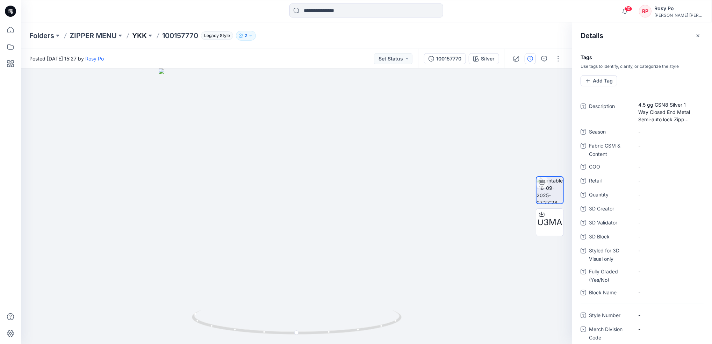
click at [146, 34] on p "YKK" at bounding box center [139, 36] width 15 height 10
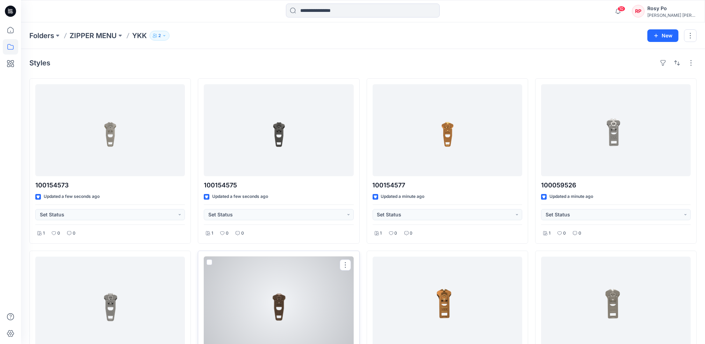
click at [258, 294] on div at bounding box center [279, 302] width 150 height 92
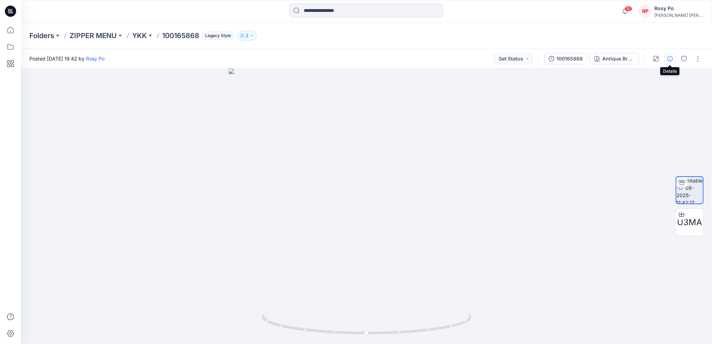
click at [670, 56] on icon "button" at bounding box center [670, 59] width 6 height 6
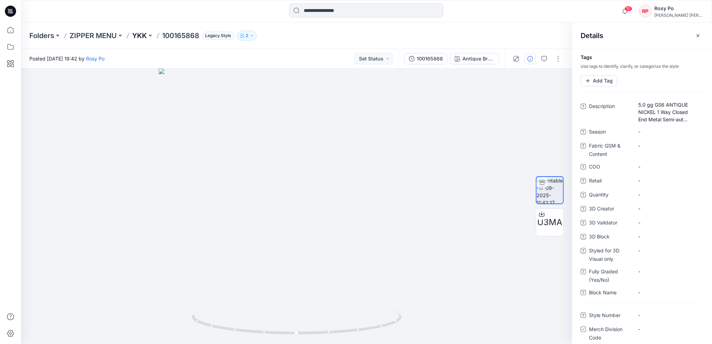
click at [137, 36] on p "YKK" at bounding box center [139, 36] width 15 height 10
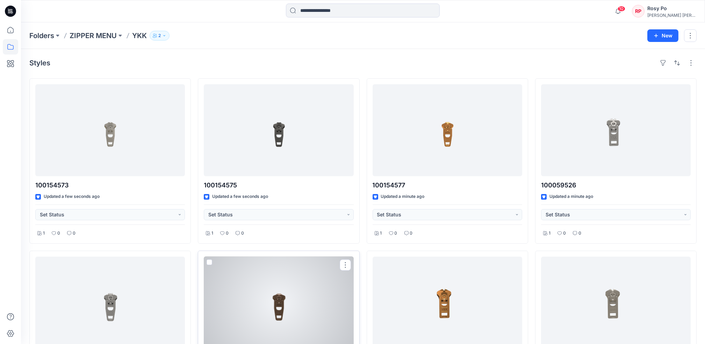
click at [294, 300] on div at bounding box center [279, 302] width 150 height 92
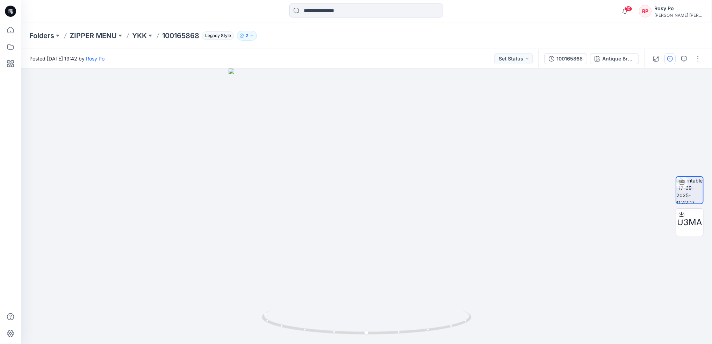
click at [673, 60] on button "button" at bounding box center [669, 58] width 11 height 11
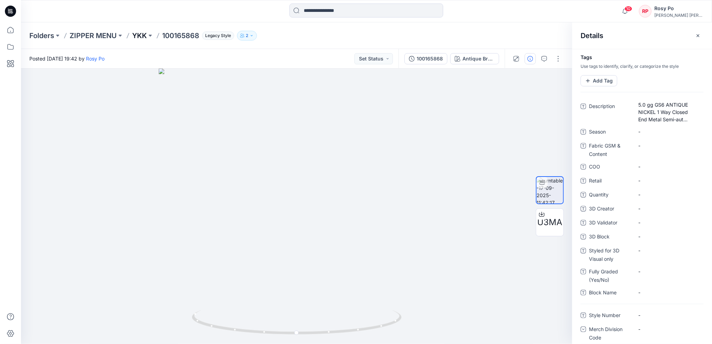
click at [140, 35] on p "YKK" at bounding box center [139, 36] width 15 height 10
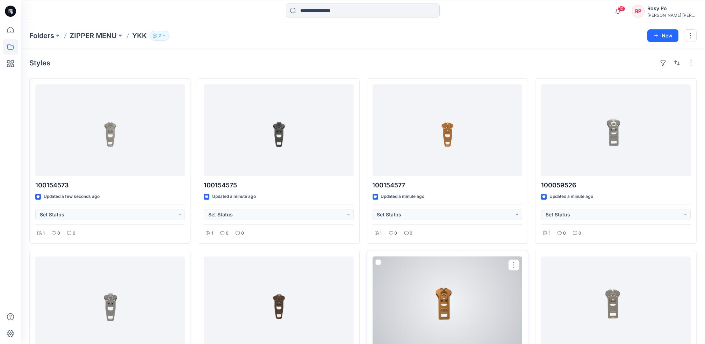
click at [457, 317] on div at bounding box center [448, 302] width 150 height 92
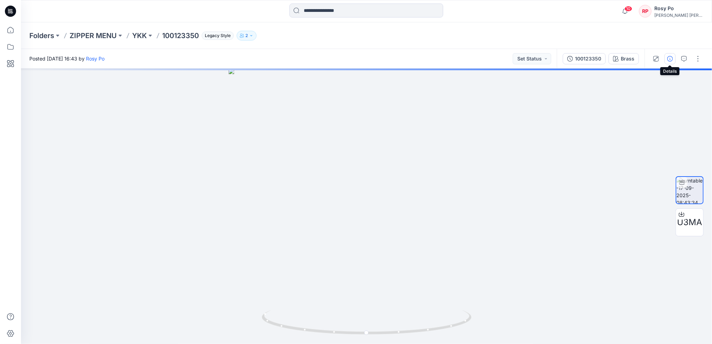
click at [674, 60] on button "button" at bounding box center [669, 58] width 11 height 11
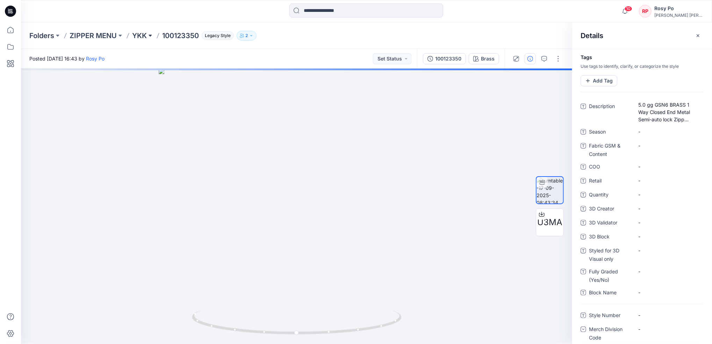
click at [149, 36] on button at bounding box center [150, 36] width 7 height 10
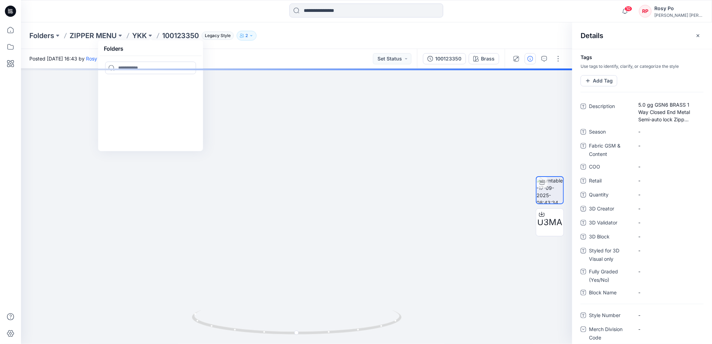
click at [176, 37] on p "100123350" at bounding box center [180, 36] width 37 height 10
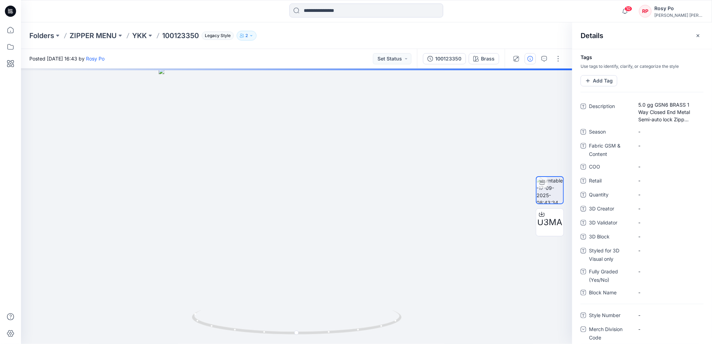
click at [272, 44] on div "Folders ZIPPER MENU YKK 100123350 Legacy Style 2" at bounding box center [366, 35] width 691 height 27
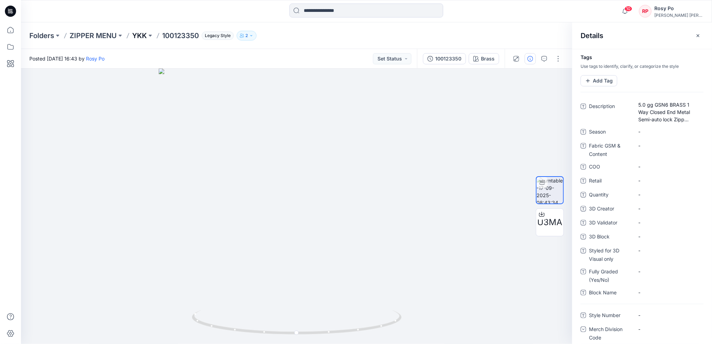
click at [133, 31] on p "YKK" at bounding box center [139, 36] width 15 height 10
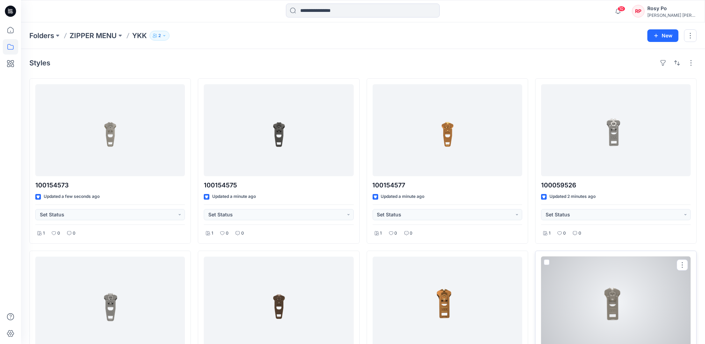
click at [590, 309] on div at bounding box center [616, 302] width 150 height 92
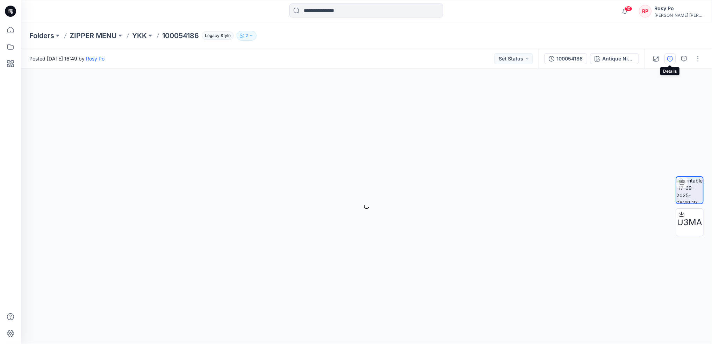
click at [672, 59] on icon "button" at bounding box center [670, 59] width 6 height 6
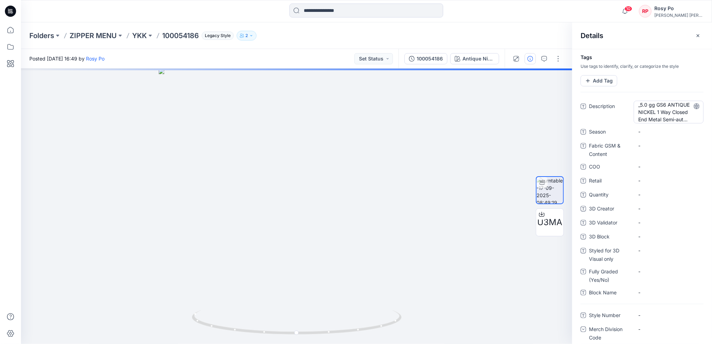
click at [640, 104] on span "_5.0 gg GS6 ANTIQUE NICKEL 1 Way Closed End Metal Semi-auto lock Zipper ANTIQUE…" at bounding box center [668, 112] width 61 height 22
click at [640, 104] on textarea "**********" at bounding box center [669, 112] width 70 height 22
click at [641, 107] on textarea "**********" at bounding box center [666, 112] width 65 height 22
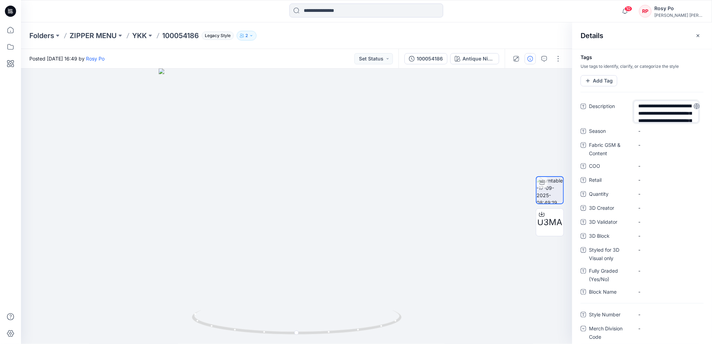
type textarea "**********"
click at [657, 91] on div at bounding box center [642, 92] width 140 height 12
click at [134, 34] on p "YKK" at bounding box center [139, 36] width 15 height 10
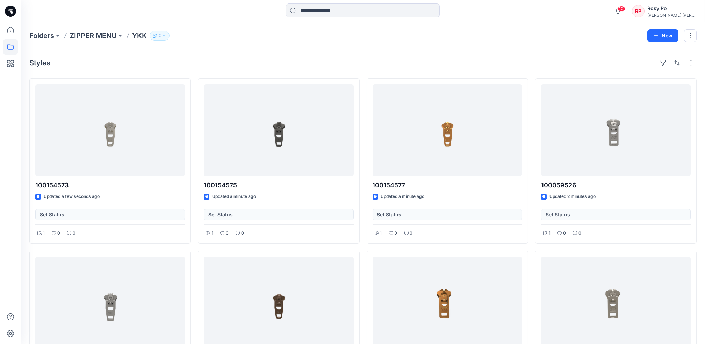
click at [342, 32] on div "Folders ZIPPER MENU YKK 2" at bounding box center [335, 36] width 613 height 10
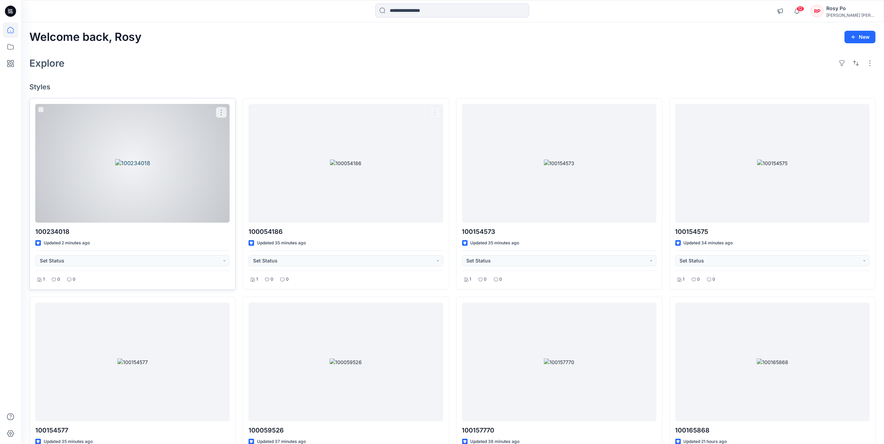
click at [132, 203] on div at bounding box center [132, 163] width 194 height 119
